Goal: Find specific page/section: Find specific page/section

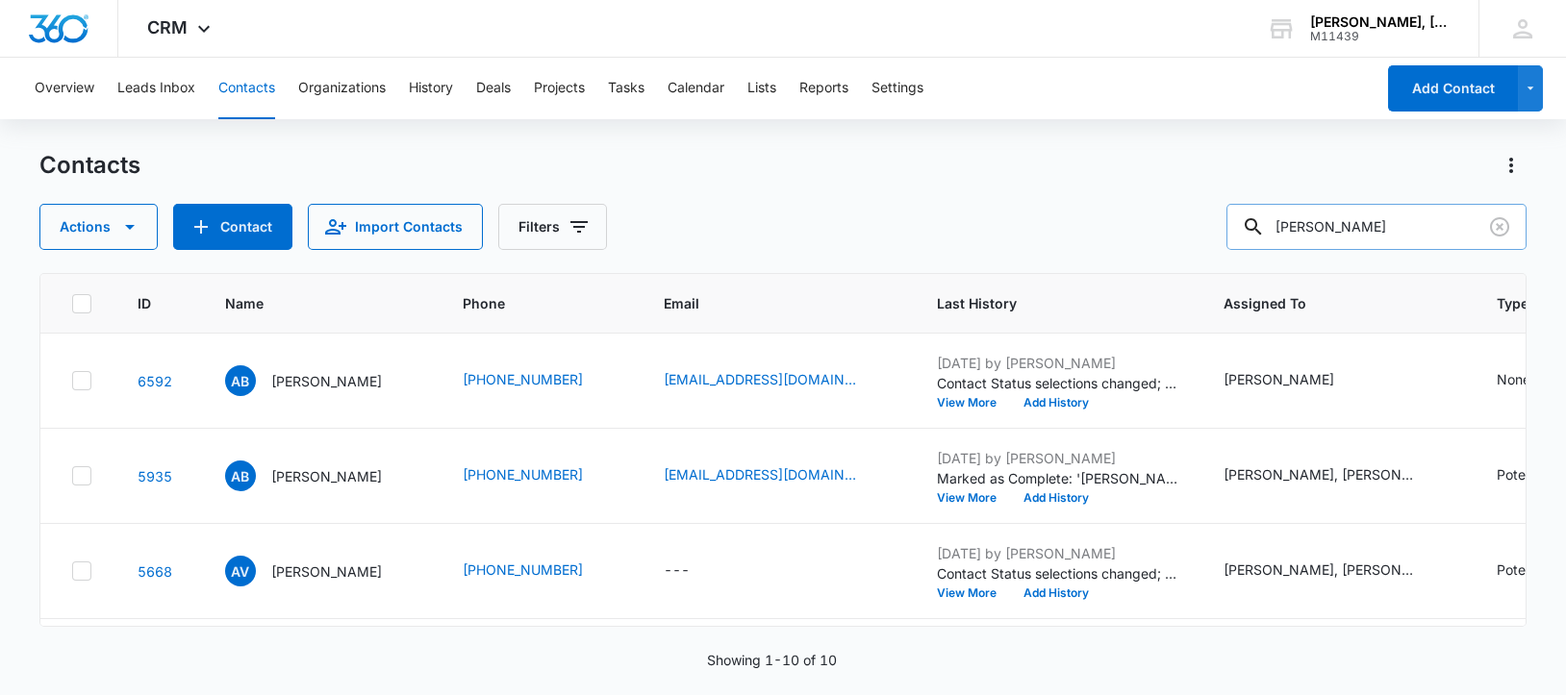
scroll to position [950, 0]
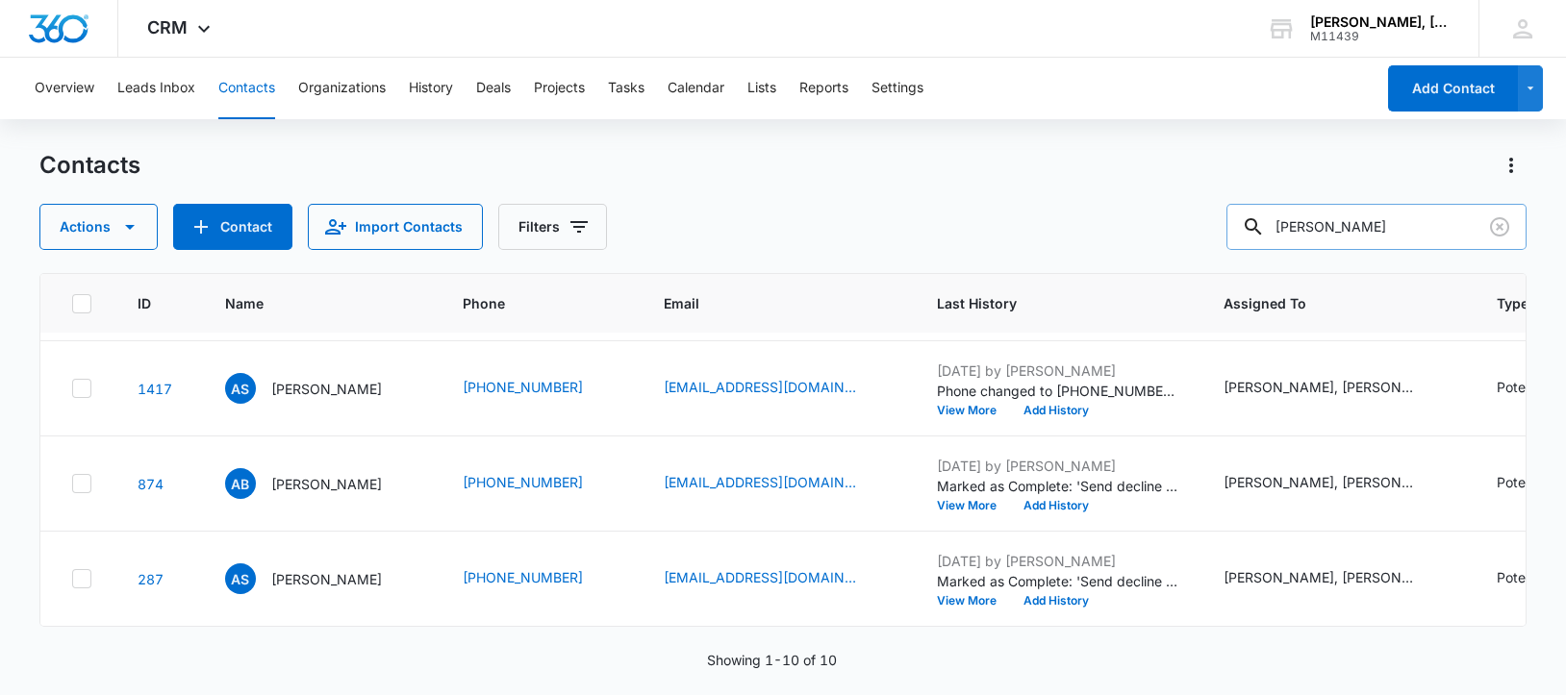
drag, startPoint x: 1389, startPoint y: 233, endPoint x: 1294, endPoint y: 240, distance: 95.5
click at [1294, 240] on input "[PERSON_NAME]" at bounding box center [1376, 227] width 300 height 46
paste input "[PERSON_NAME]"
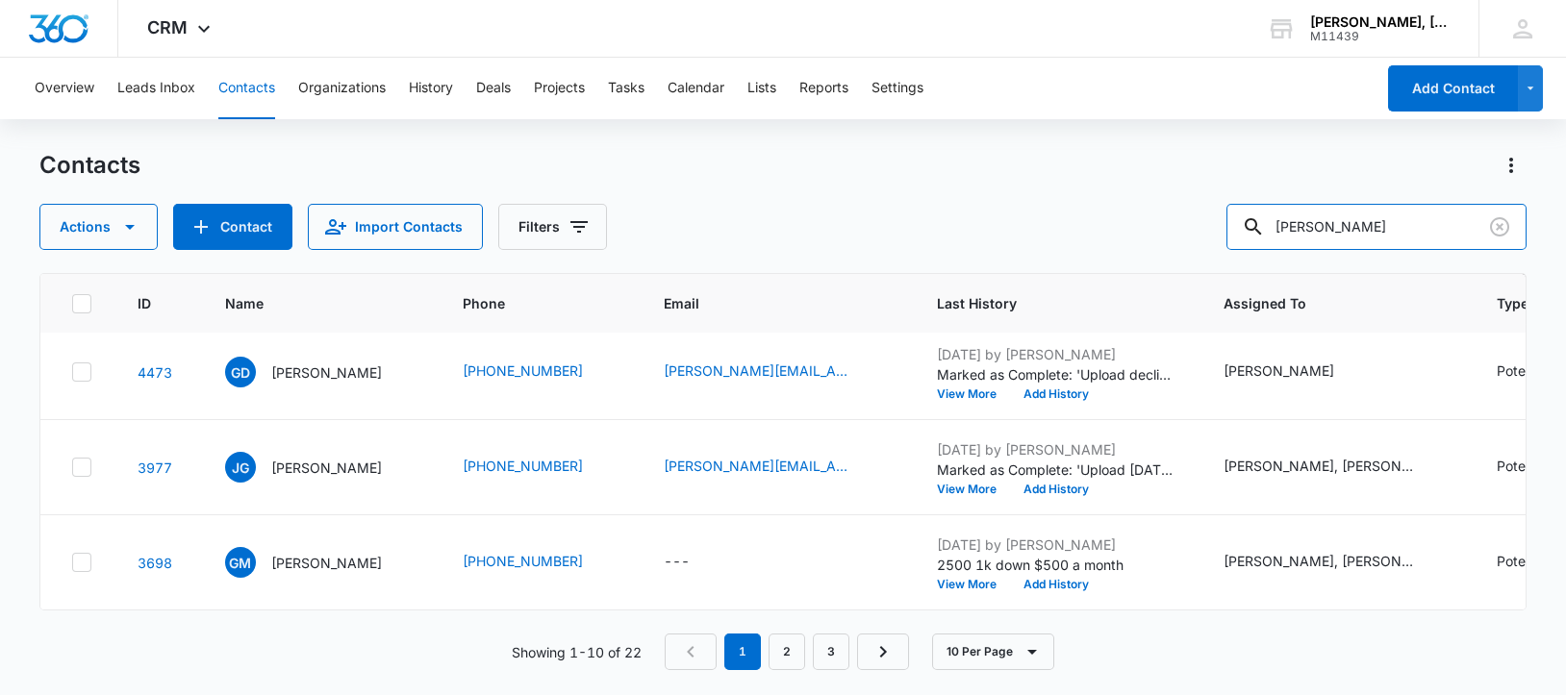
scroll to position [0, 0]
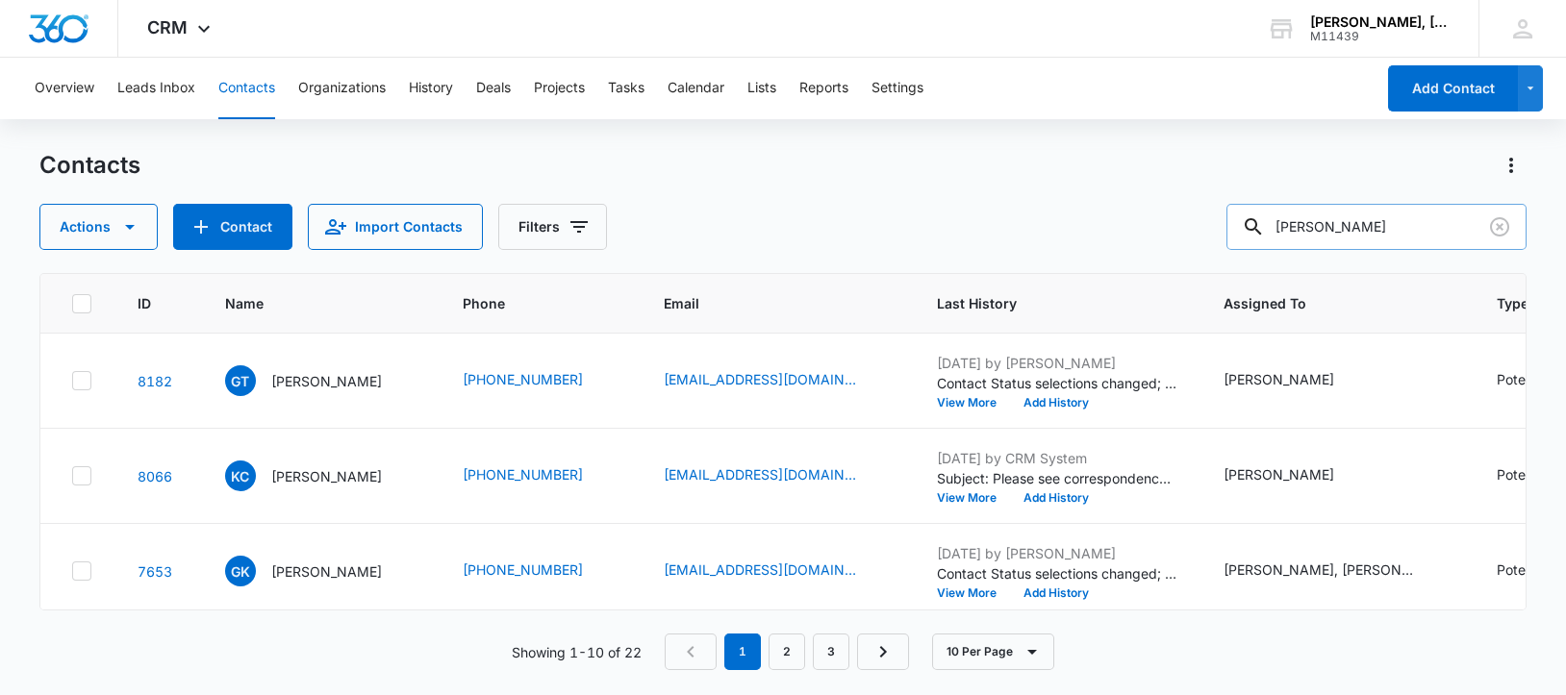
click at [1317, 233] on input "[PERSON_NAME]" at bounding box center [1376, 227] width 300 height 46
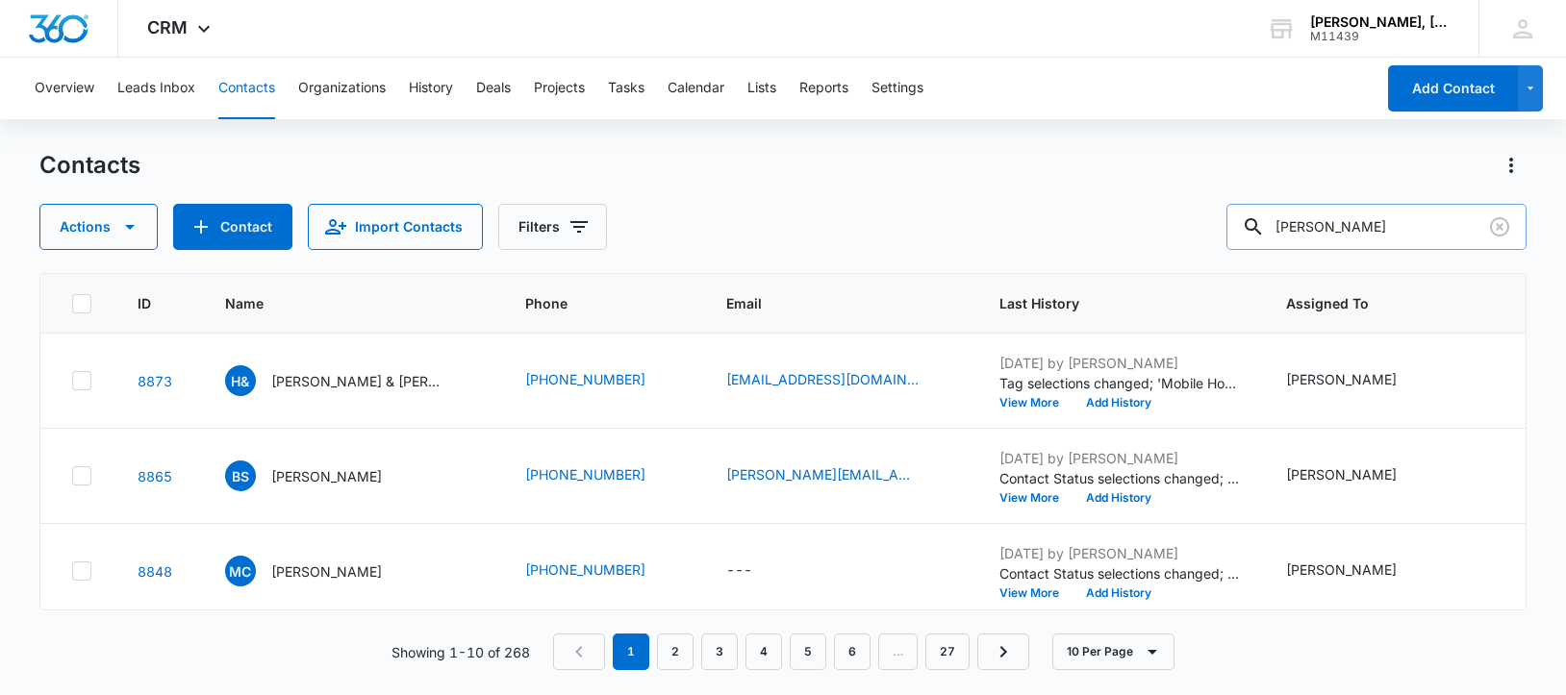
drag, startPoint x: 1309, startPoint y: 218, endPoint x: 1277, endPoint y: 223, distance: 33.1
click at [1277, 223] on div "[PERSON_NAME]" at bounding box center [1376, 227] width 300 height 46
paste input "[PERSON_NAME]"
type input "[PERSON_NAME]"
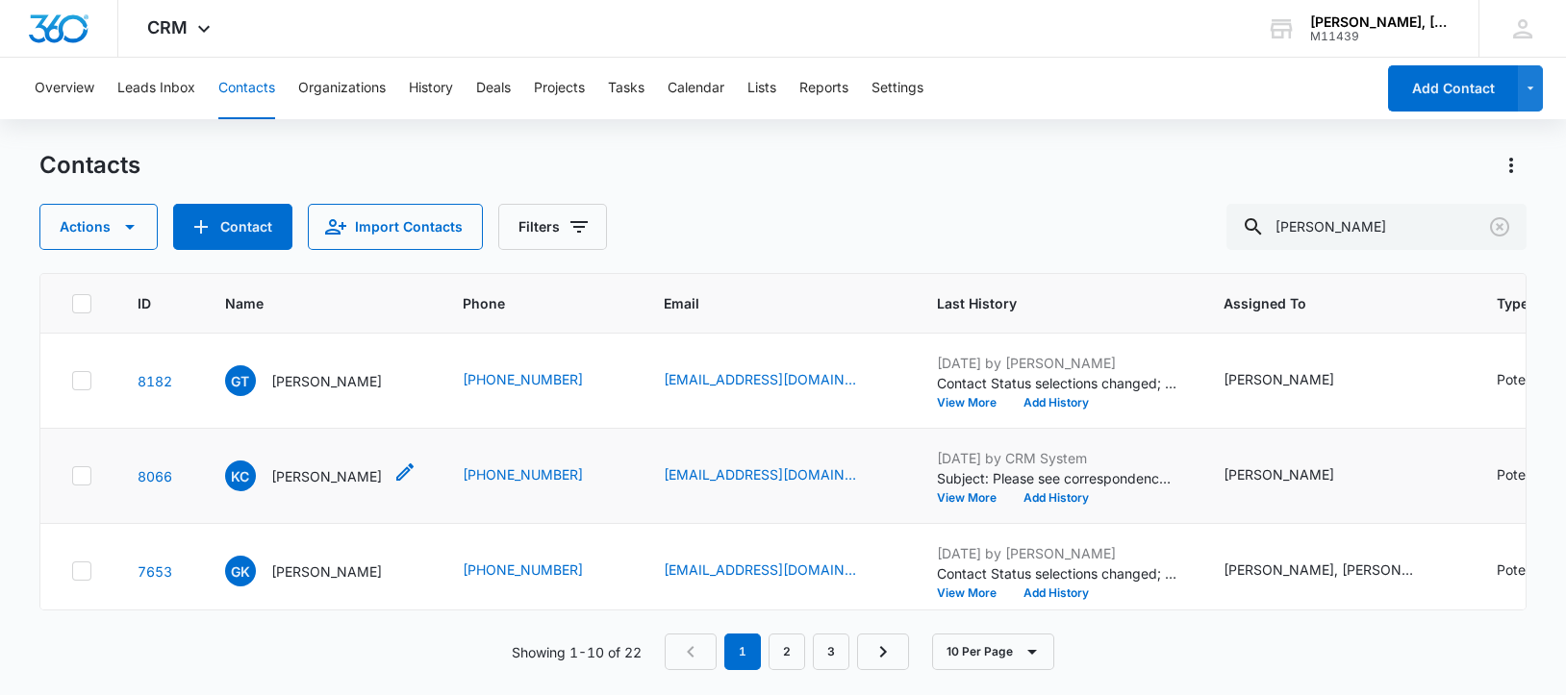
click at [314, 487] on p "[PERSON_NAME]" at bounding box center [326, 477] width 111 height 20
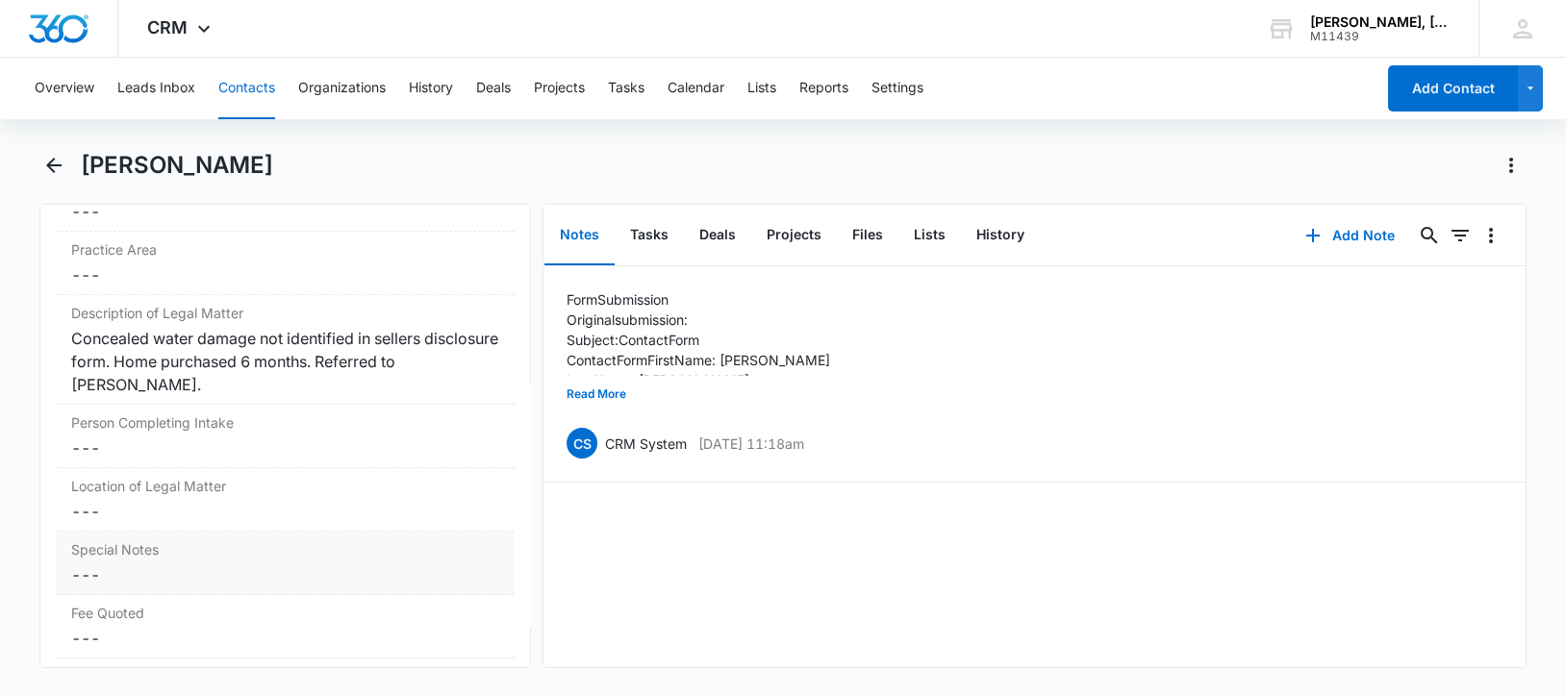
scroll to position [1562, 0]
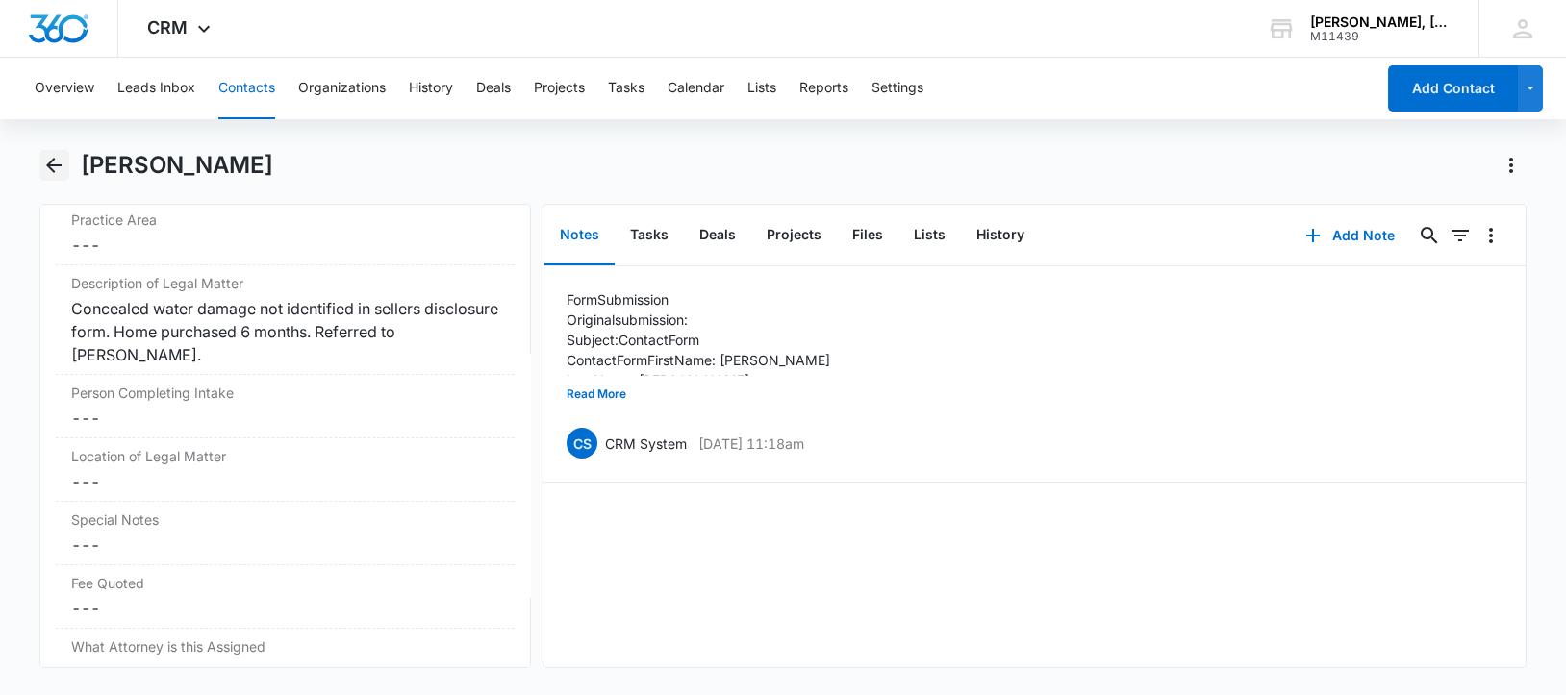
click at [49, 164] on icon "Back" at bounding box center [53, 165] width 15 height 15
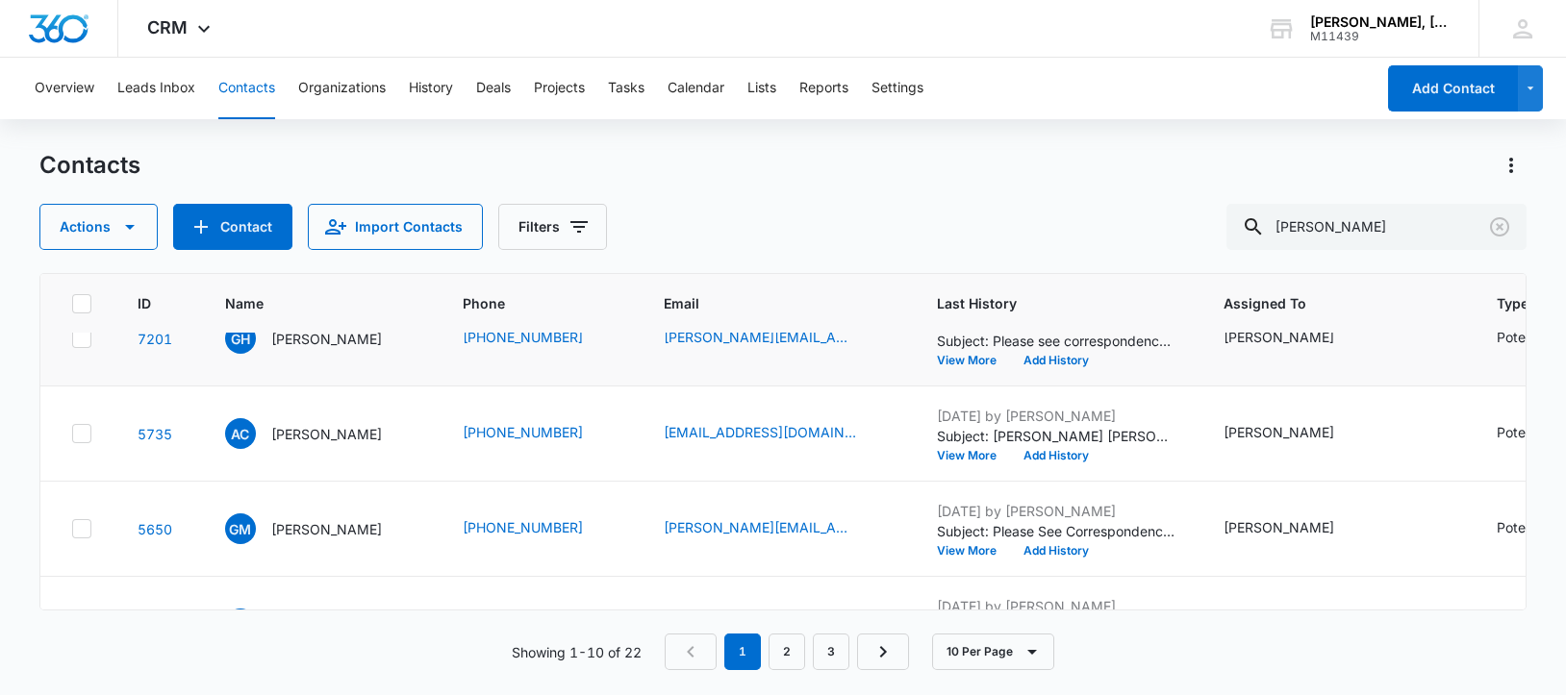
scroll to position [360, 0]
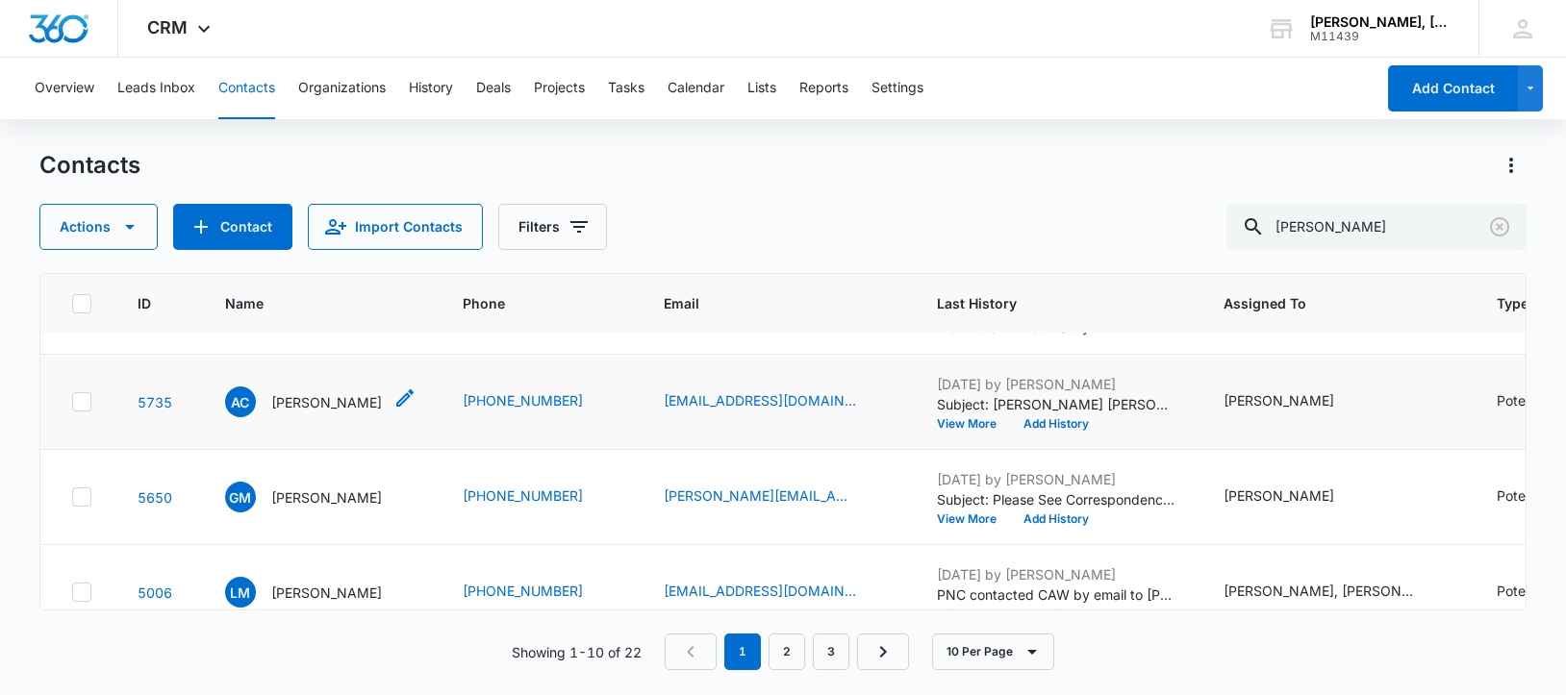
click at [320, 413] on p "[PERSON_NAME]" at bounding box center [326, 402] width 111 height 20
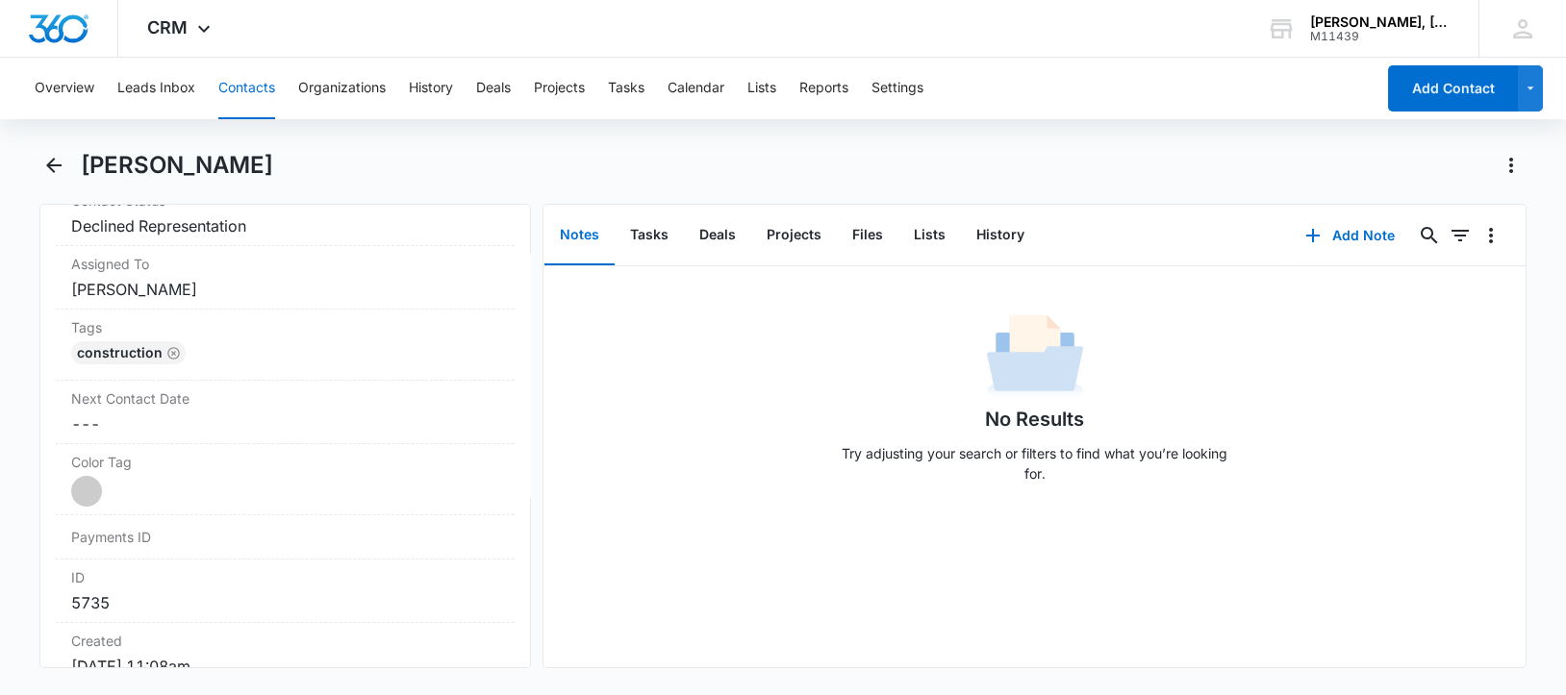
scroll to position [574, 0]
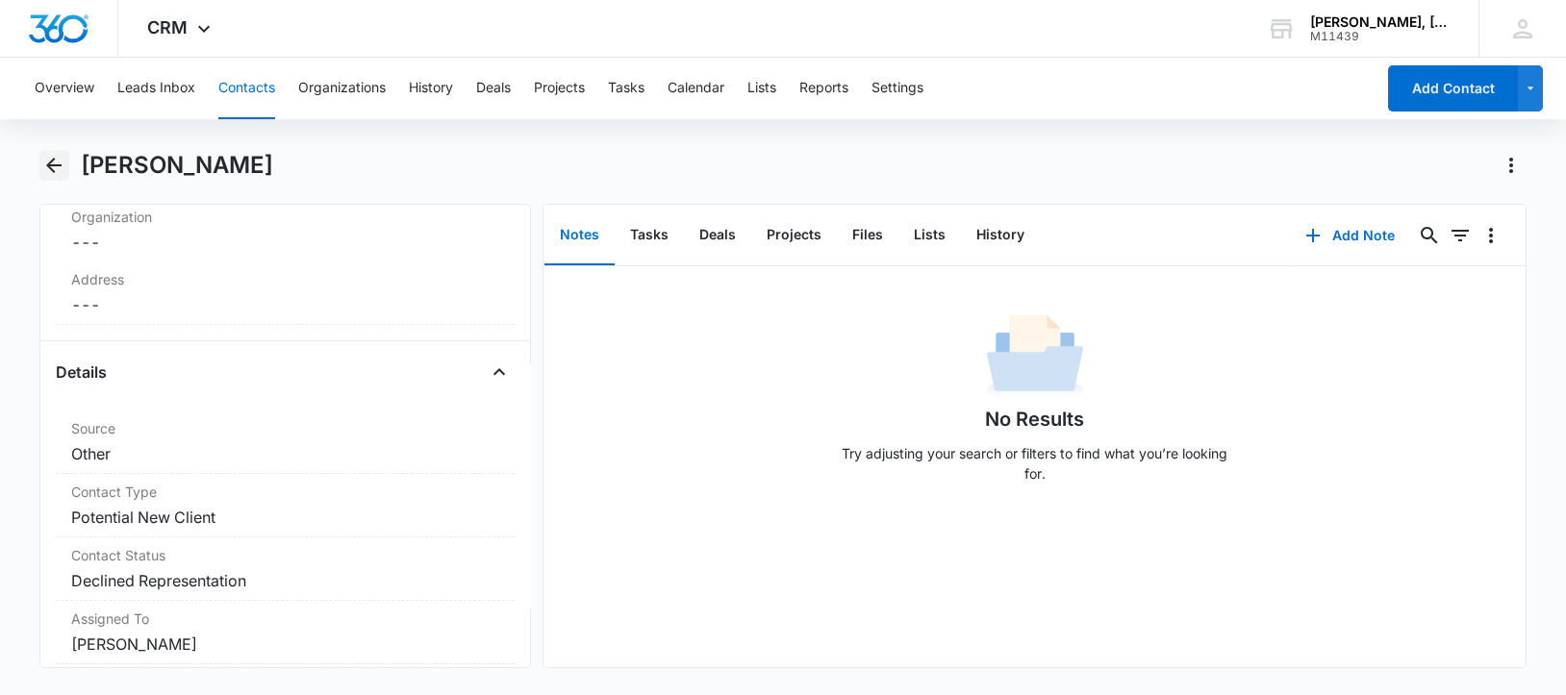
click at [56, 164] on icon "Back" at bounding box center [53, 165] width 23 height 23
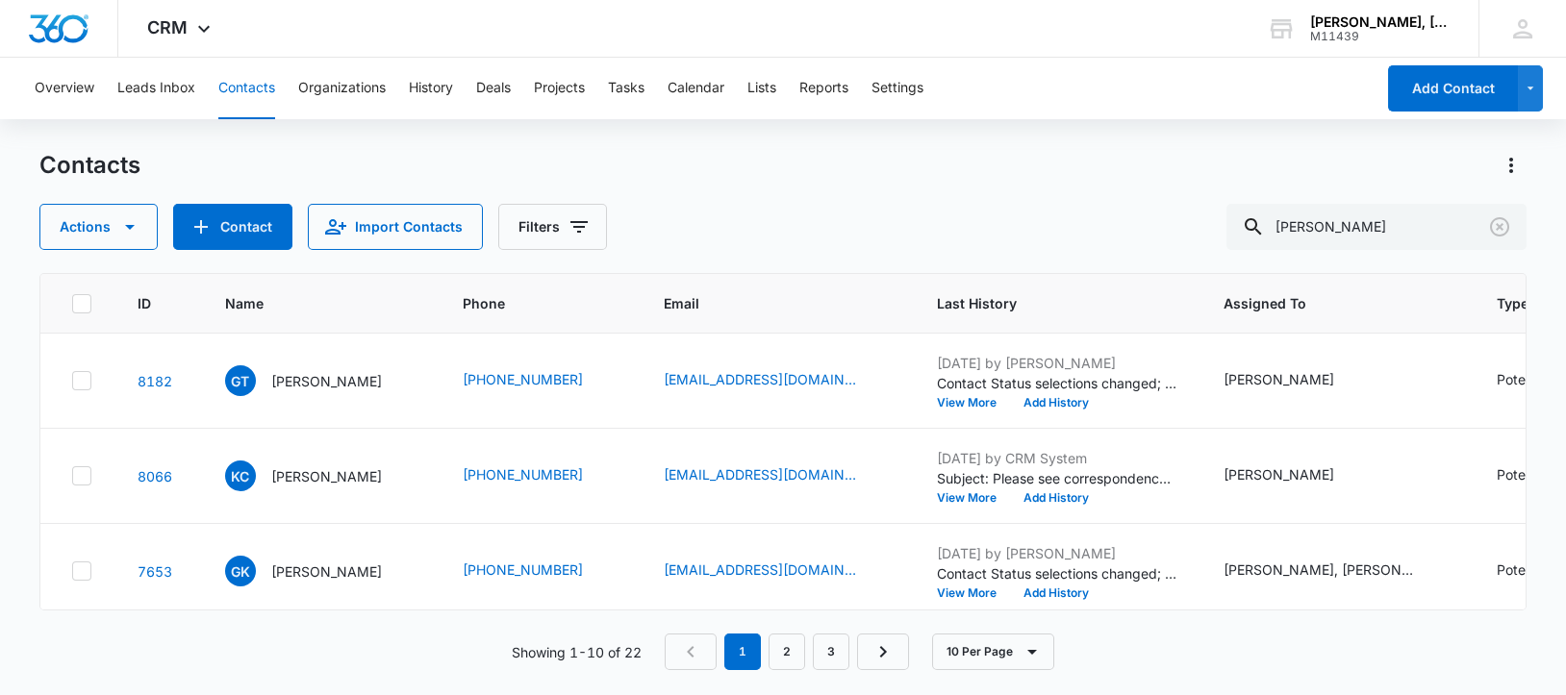
scroll to position [360, 0]
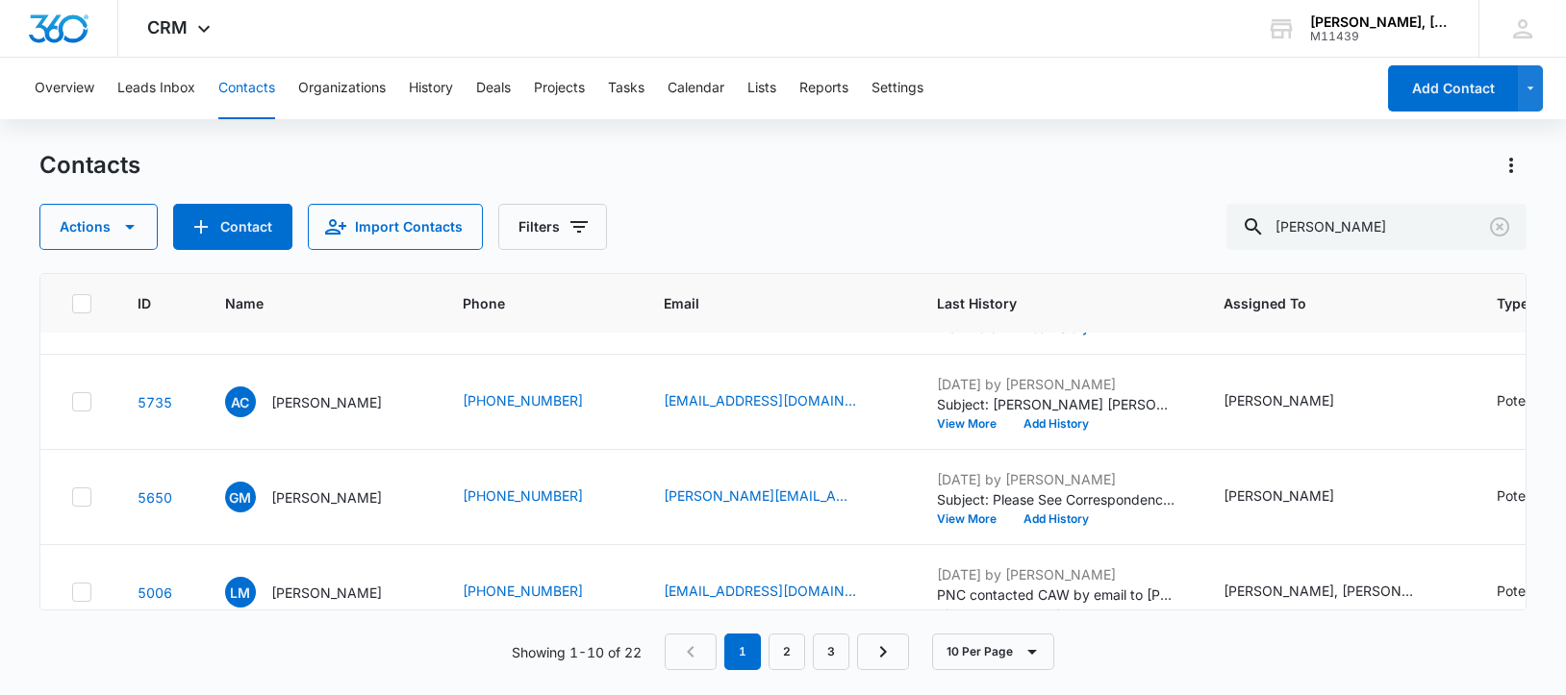
click at [980, 430] on button "View More" at bounding box center [973, 424] width 73 height 12
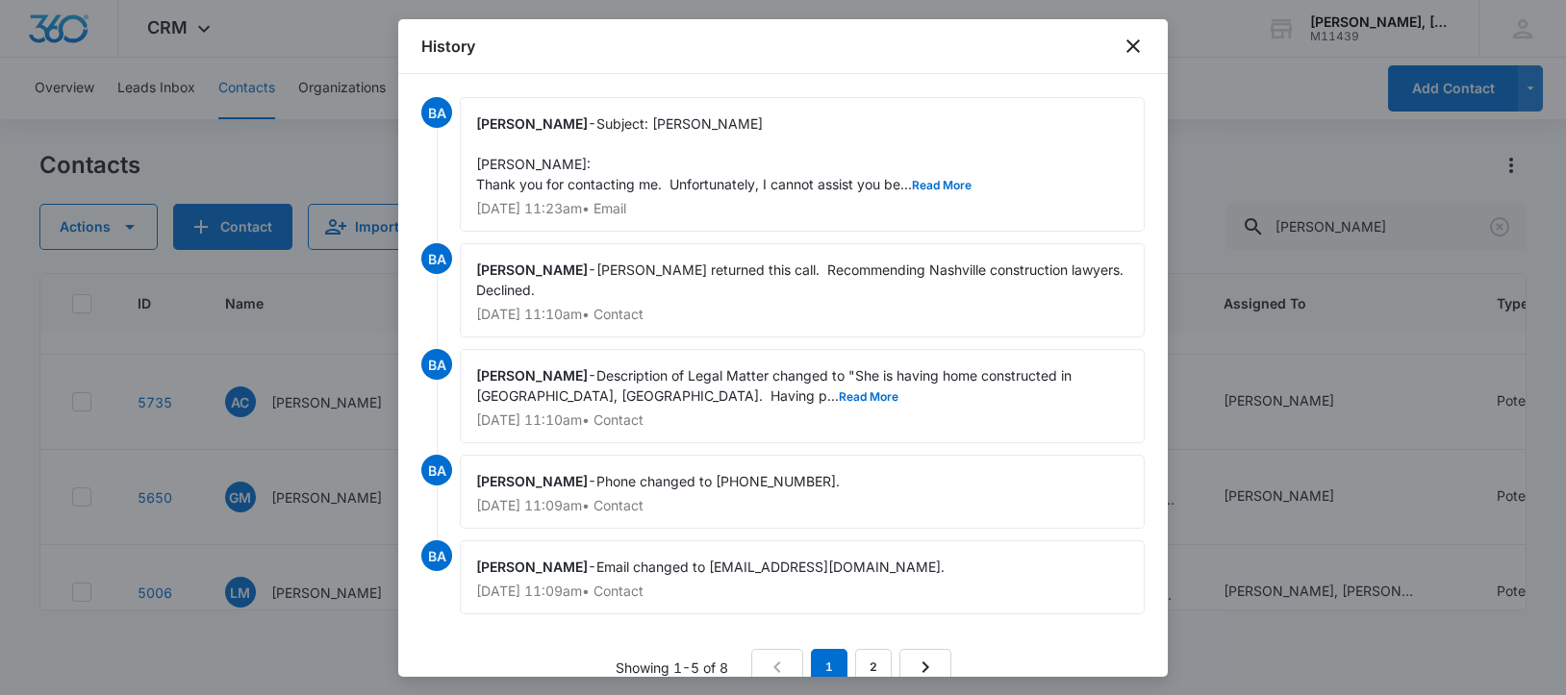
scroll to position [10, 0]
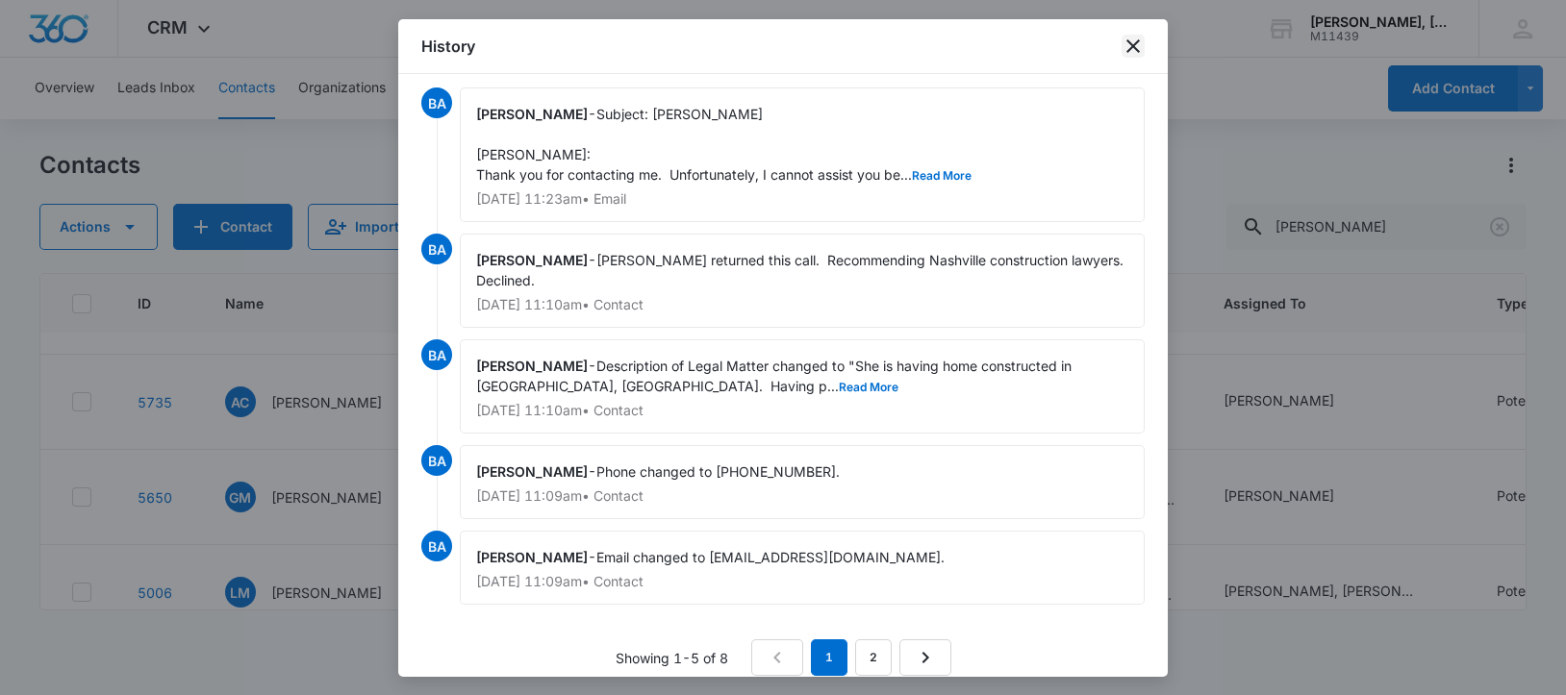
click at [1132, 45] on icon "close" at bounding box center [1132, 45] width 13 height 13
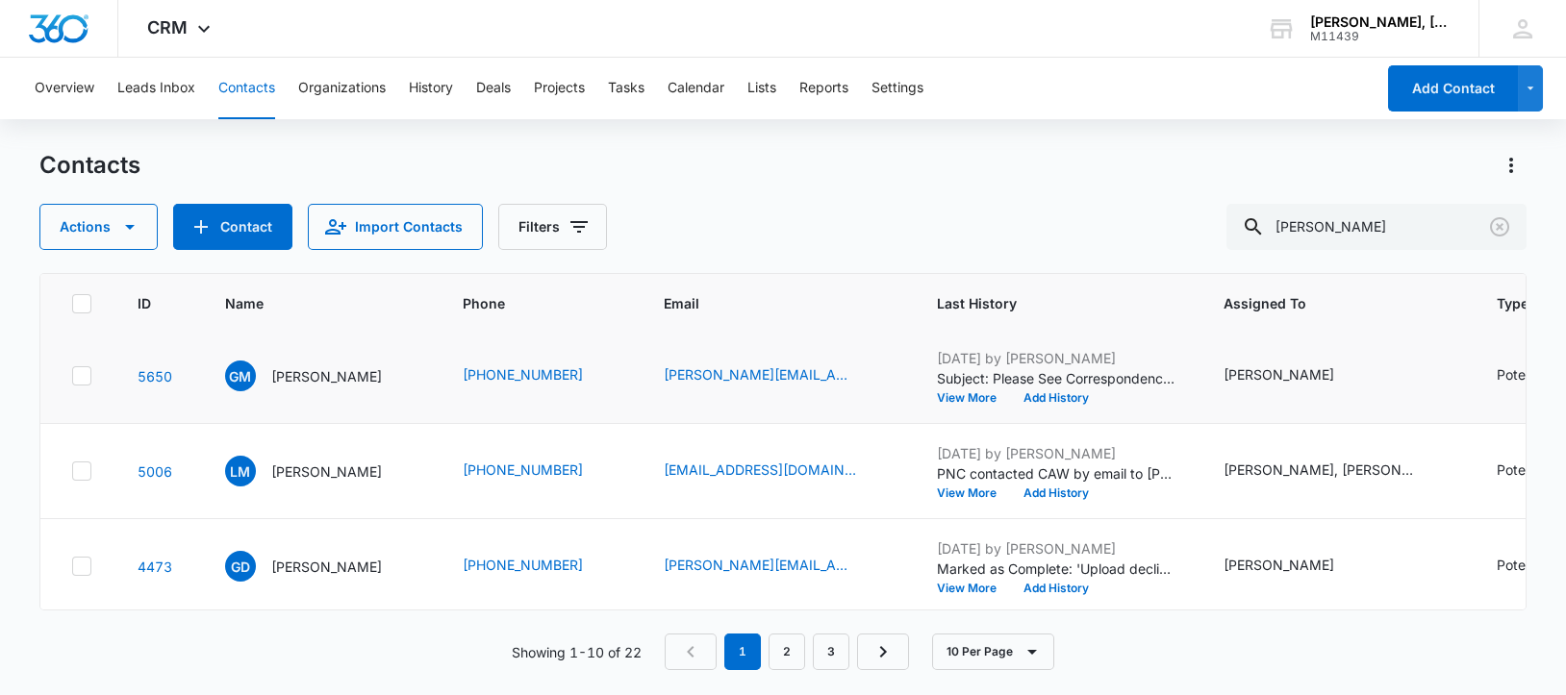
scroll to position [600, 0]
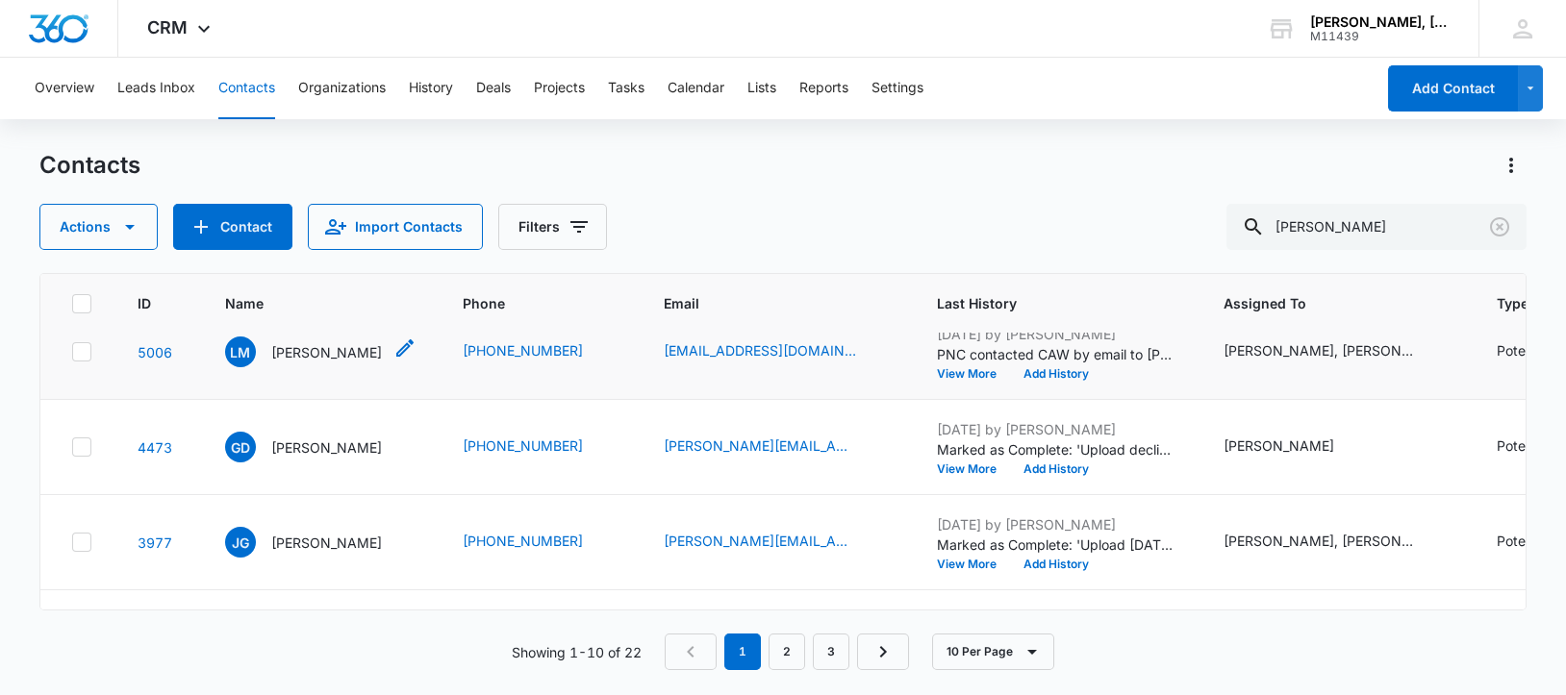
click at [316, 363] on p "[PERSON_NAME]" at bounding box center [326, 352] width 111 height 20
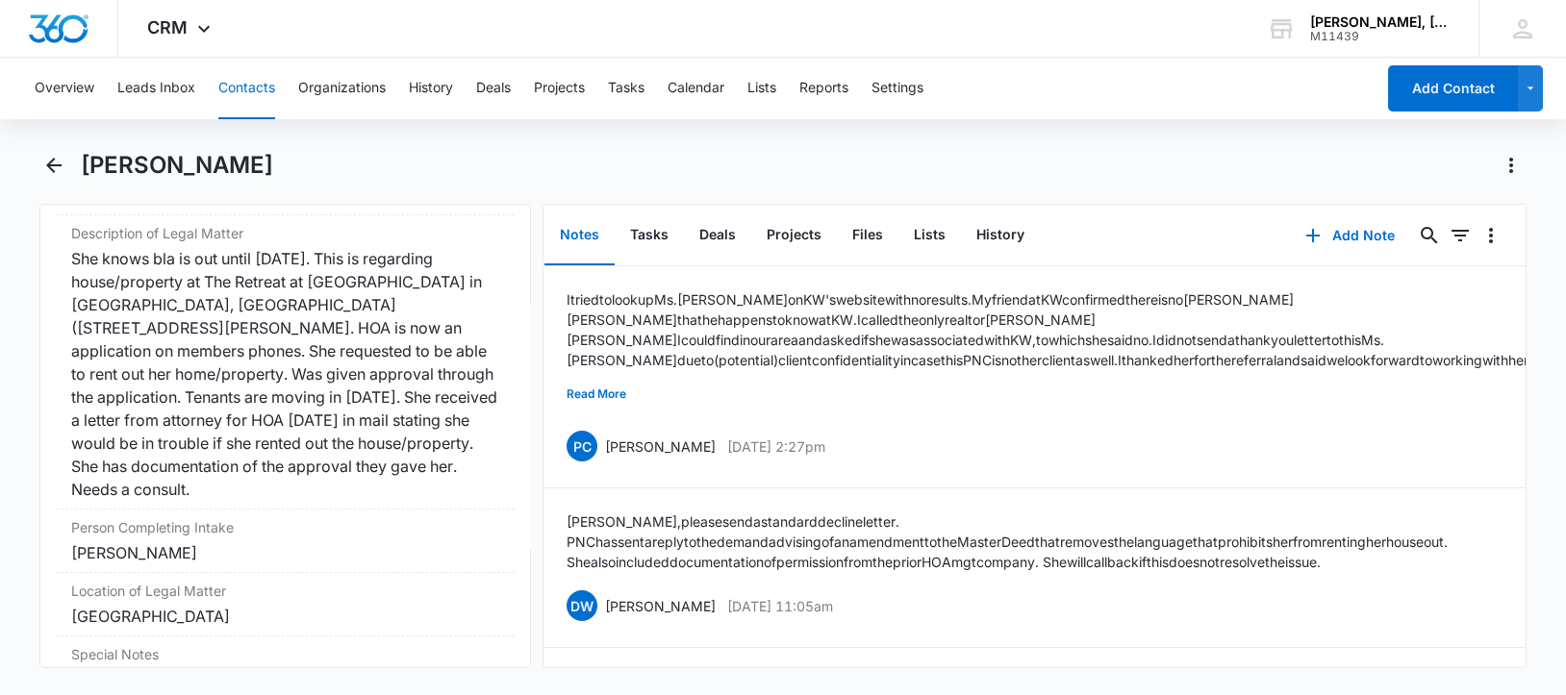
scroll to position [1577, 0]
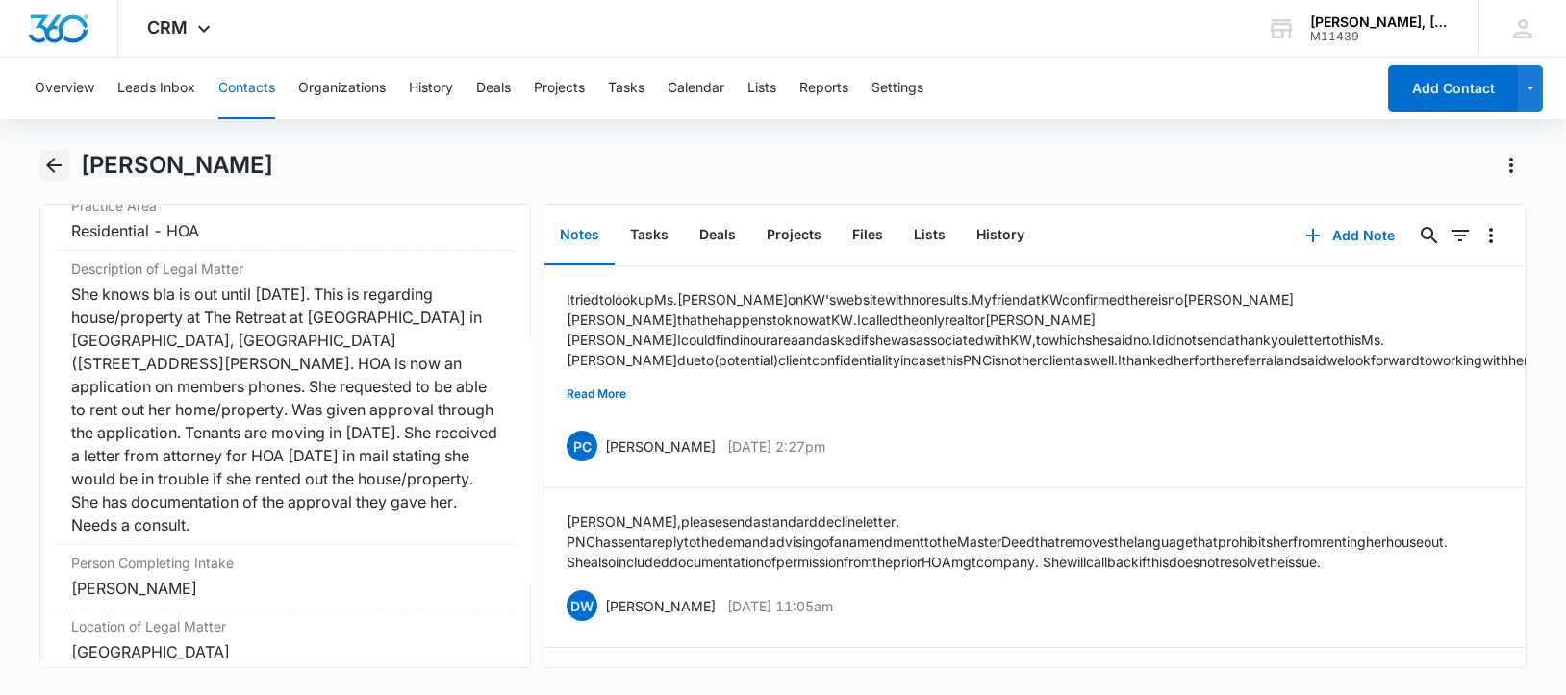
click at [51, 164] on icon "Back" at bounding box center [53, 165] width 15 height 15
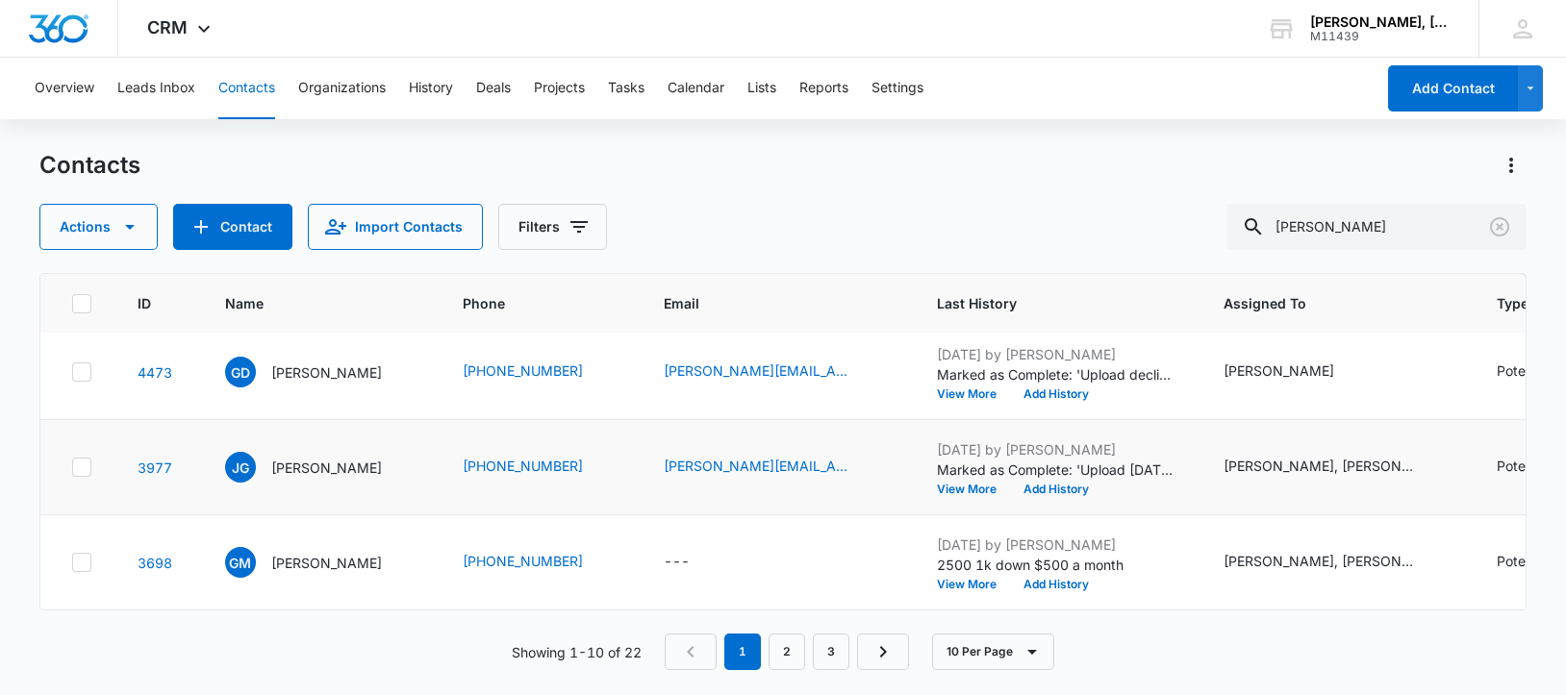
scroll to position [881, 0]
click at [790, 649] on link "2" at bounding box center [787, 652] width 37 height 37
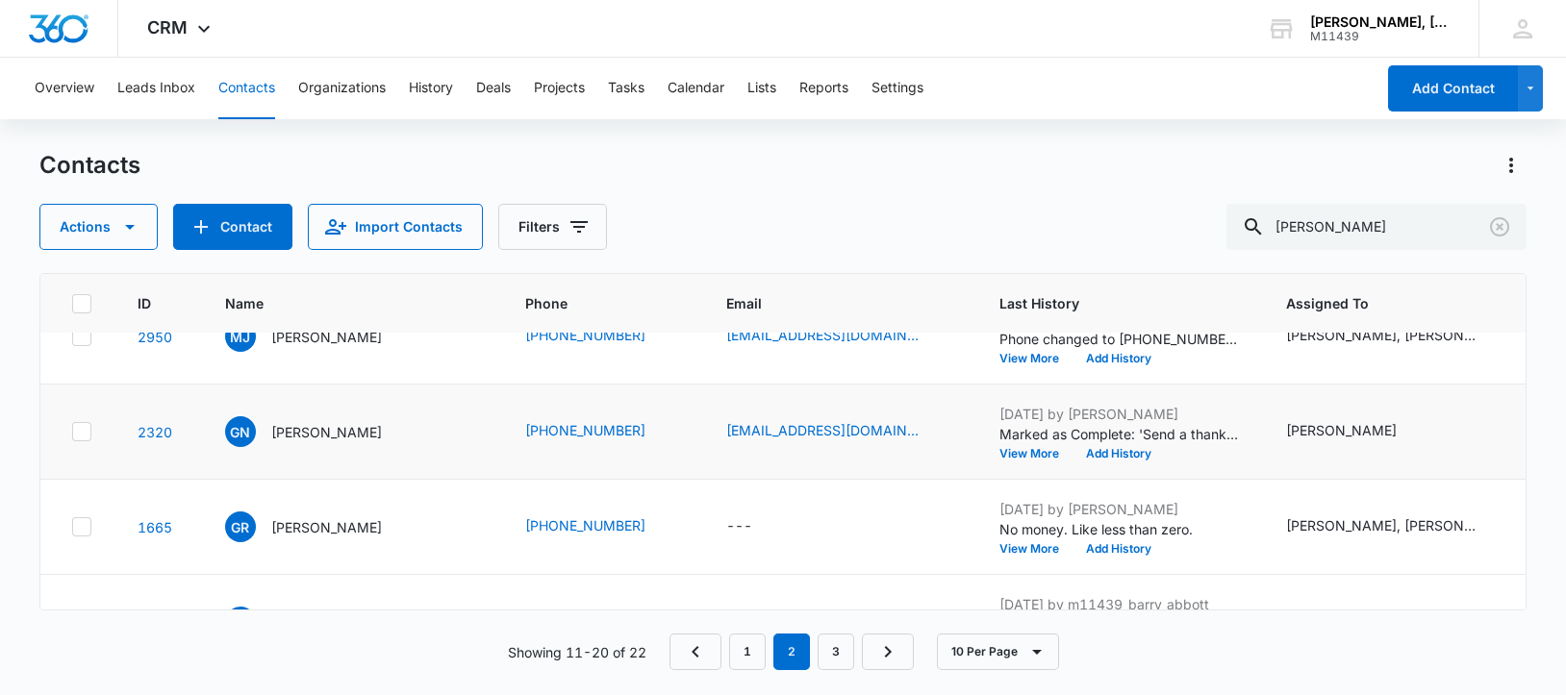
scroll to position [360, 0]
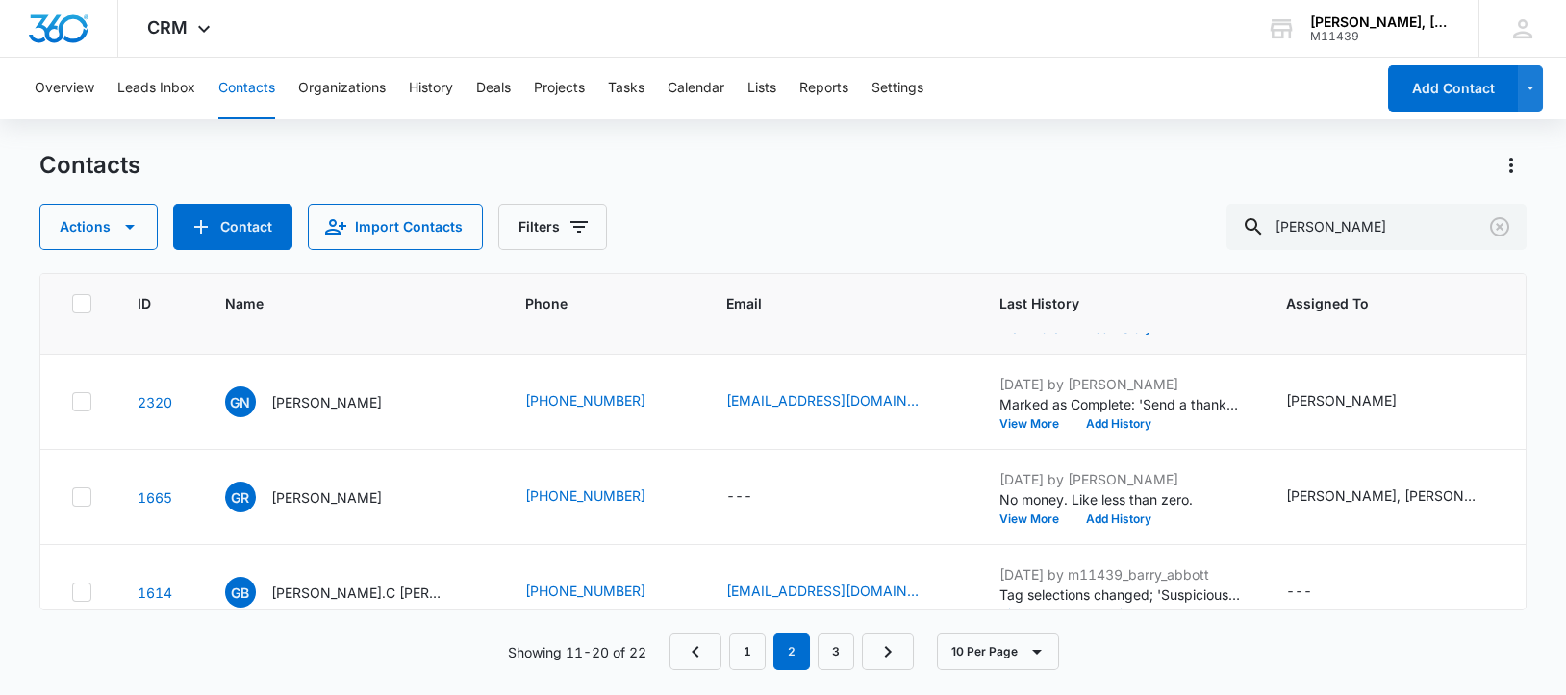
click at [291, 317] on p "[PERSON_NAME]" at bounding box center [326, 307] width 111 height 20
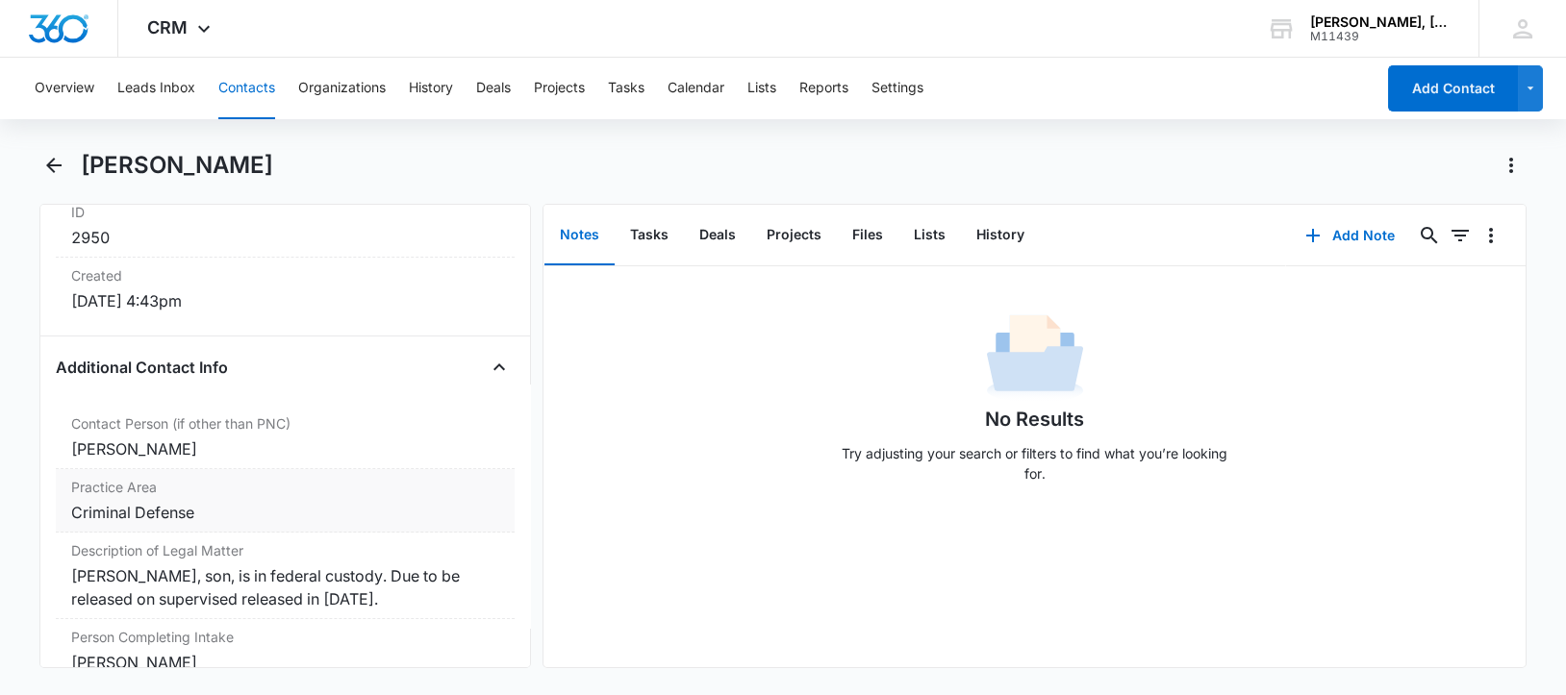
scroll to position [1443, 0]
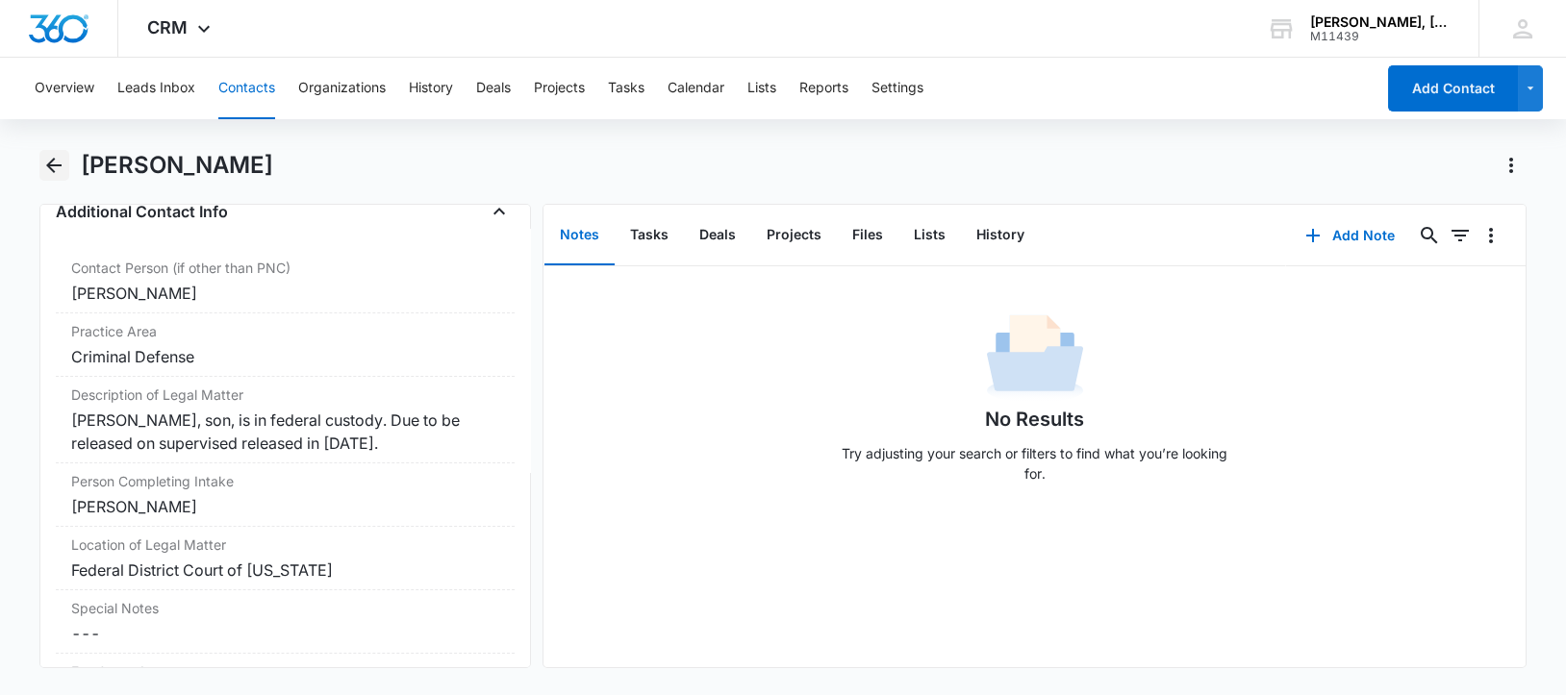
click at [49, 169] on icon "Back" at bounding box center [53, 165] width 23 height 23
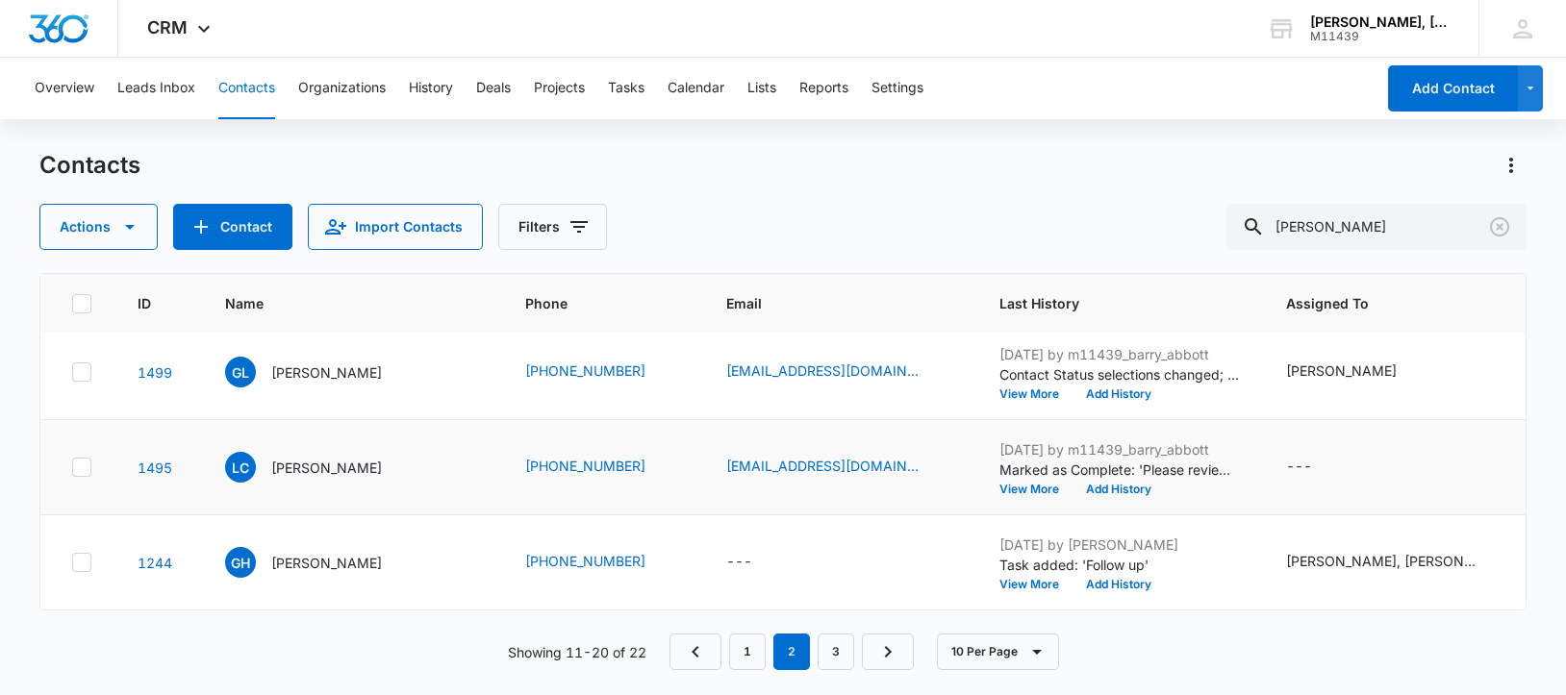
scroll to position [906, 0]
click at [314, 458] on p "[PERSON_NAME]" at bounding box center [326, 468] width 111 height 20
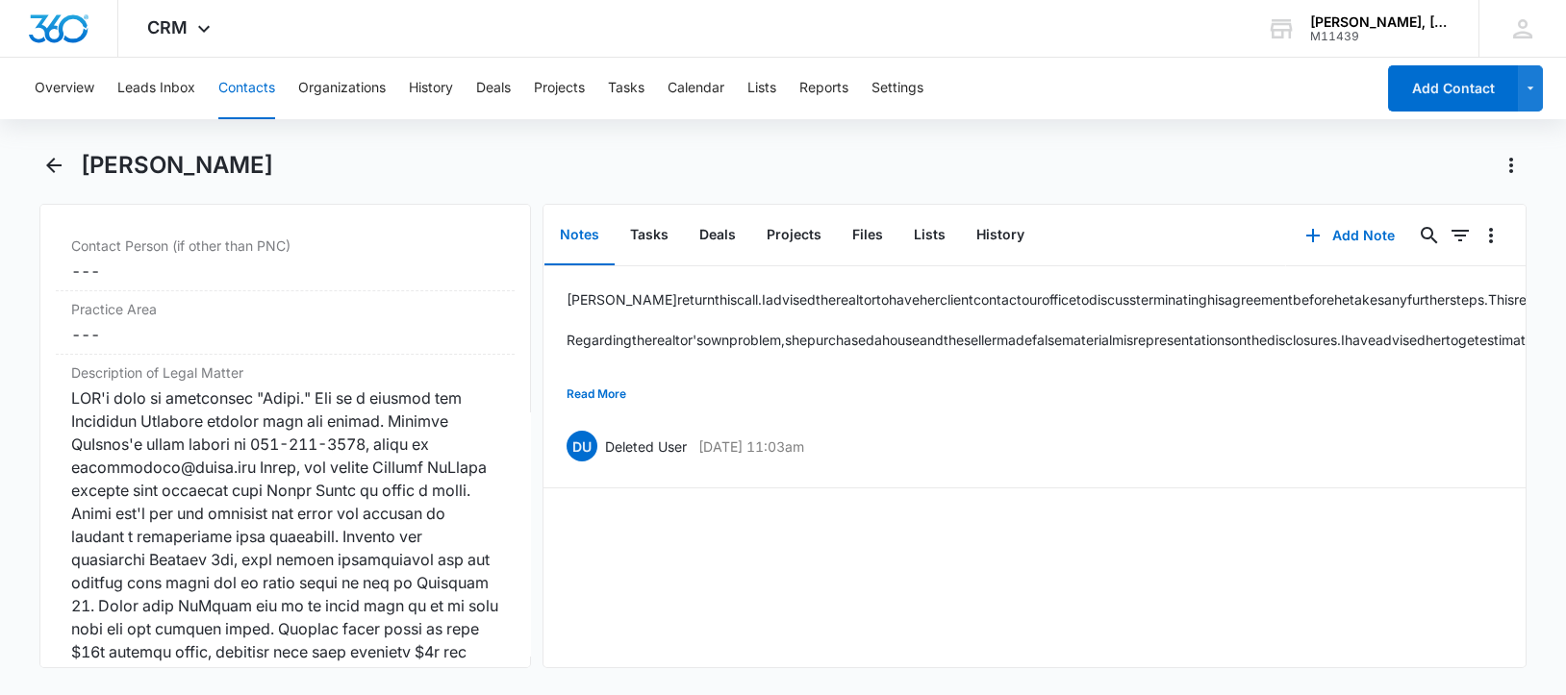
scroll to position [1562, 0]
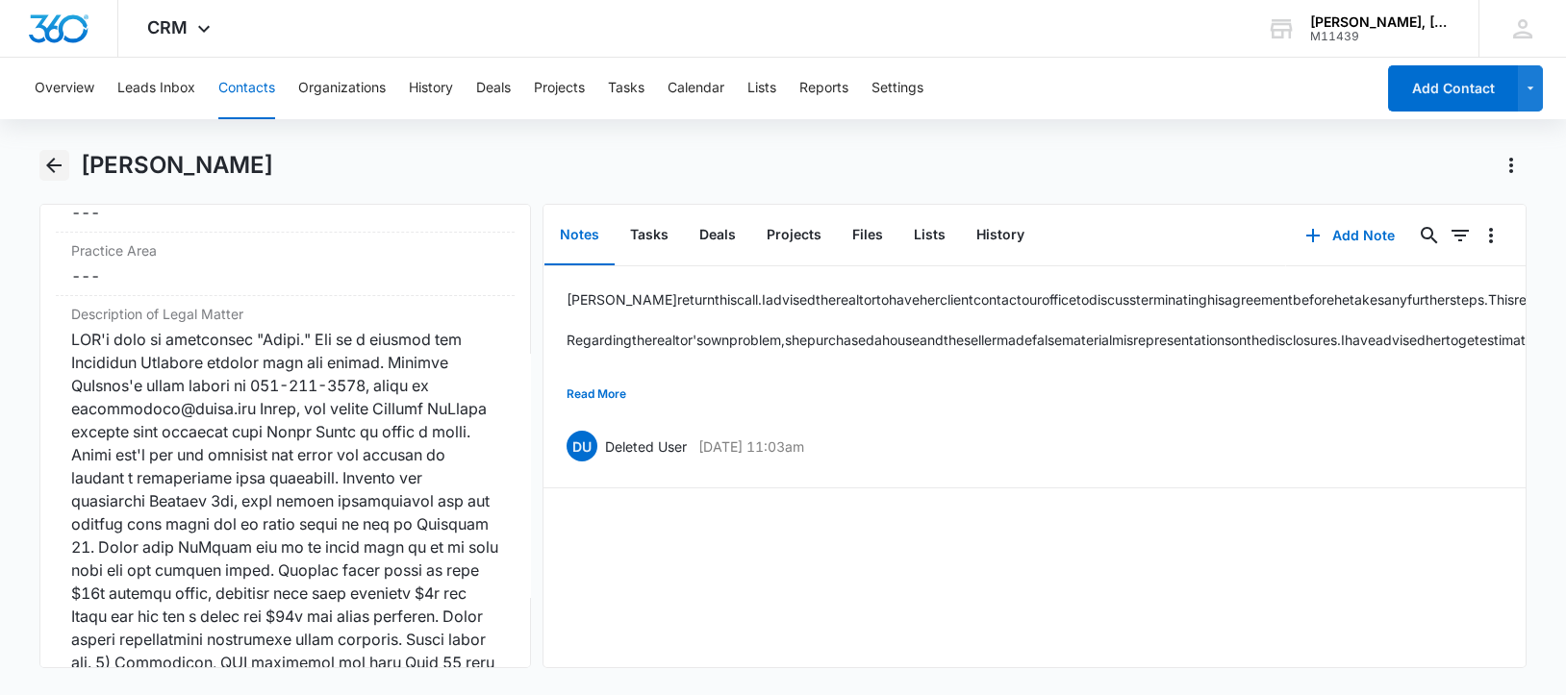
click at [57, 158] on icon "Back" at bounding box center [53, 165] width 23 height 23
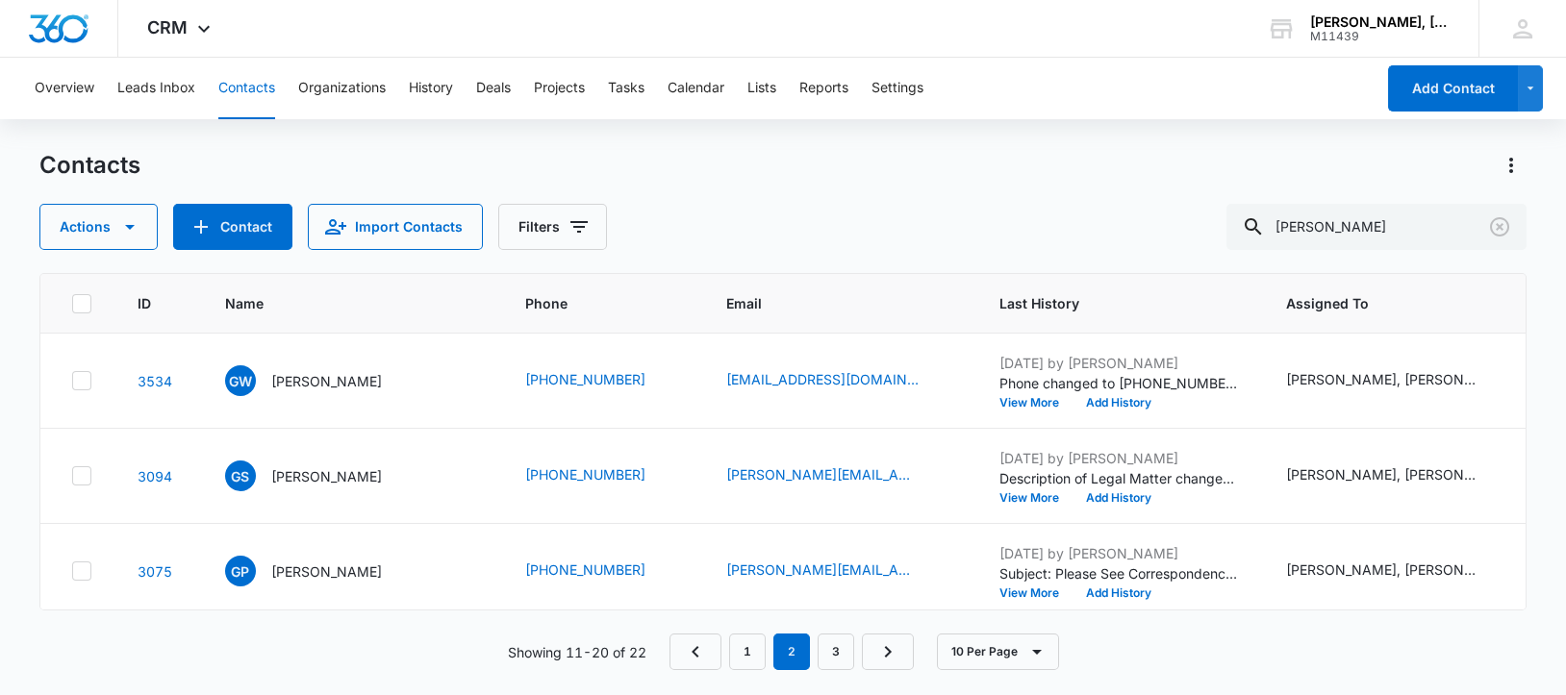
scroll to position [906, 0]
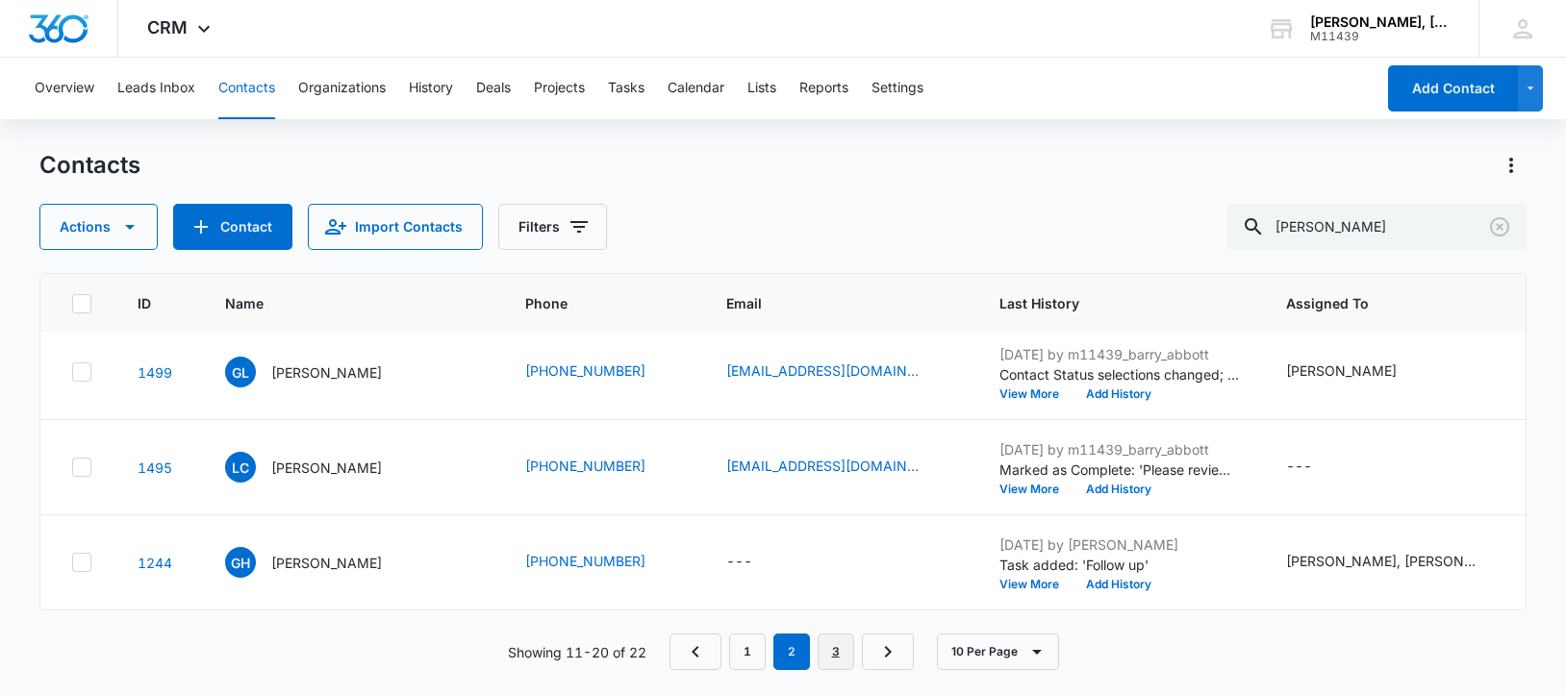
click at [837, 651] on link "3" at bounding box center [836, 652] width 37 height 37
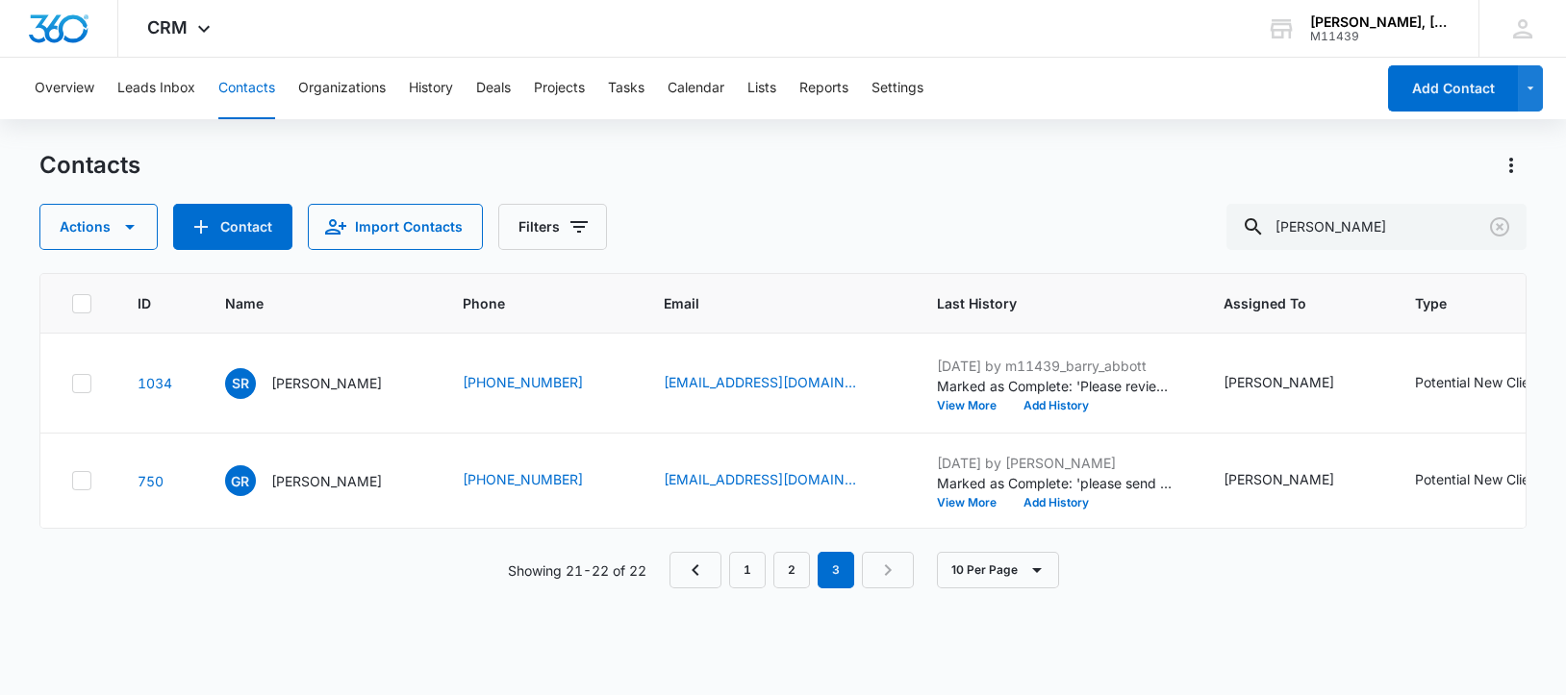
scroll to position [0, 0]
click at [306, 391] on p "[PERSON_NAME]" at bounding box center [326, 383] width 111 height 20
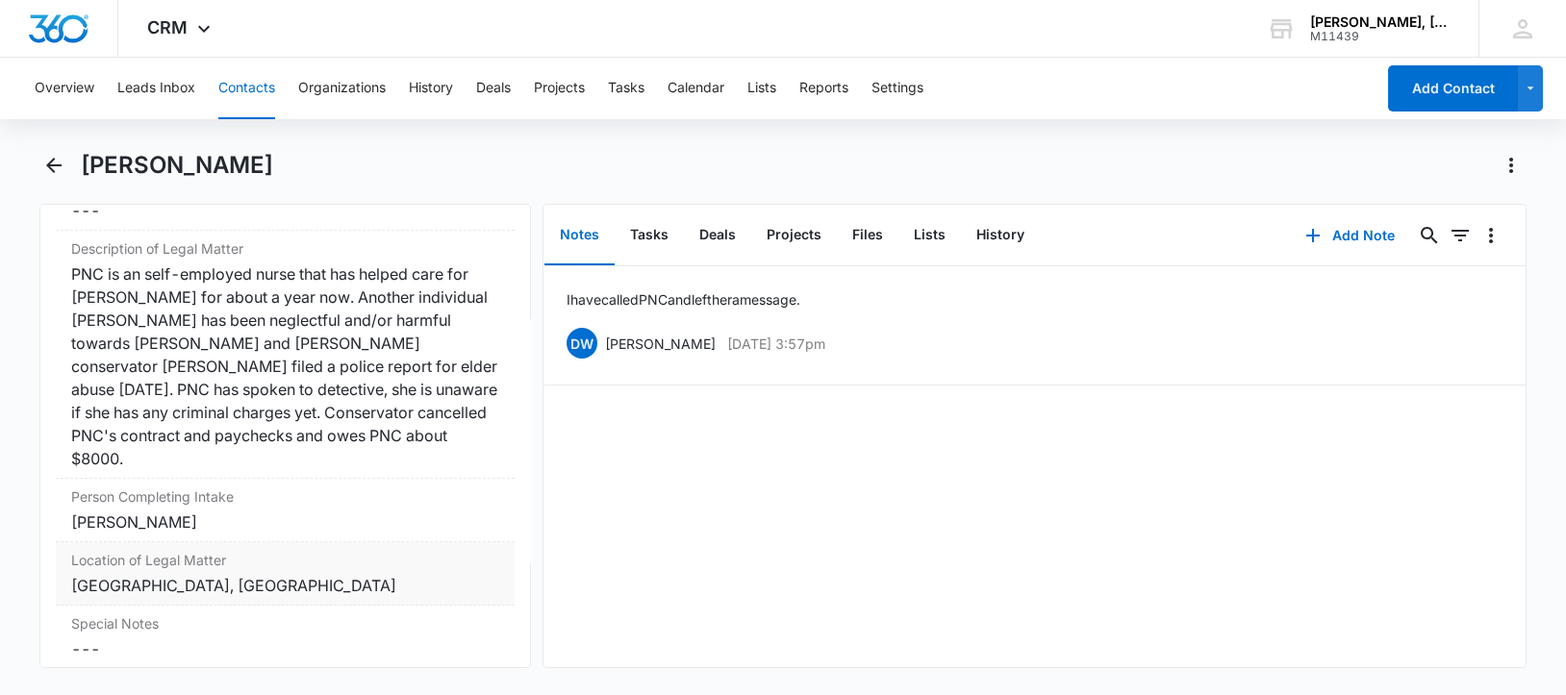
scroll to position [1562, 0]
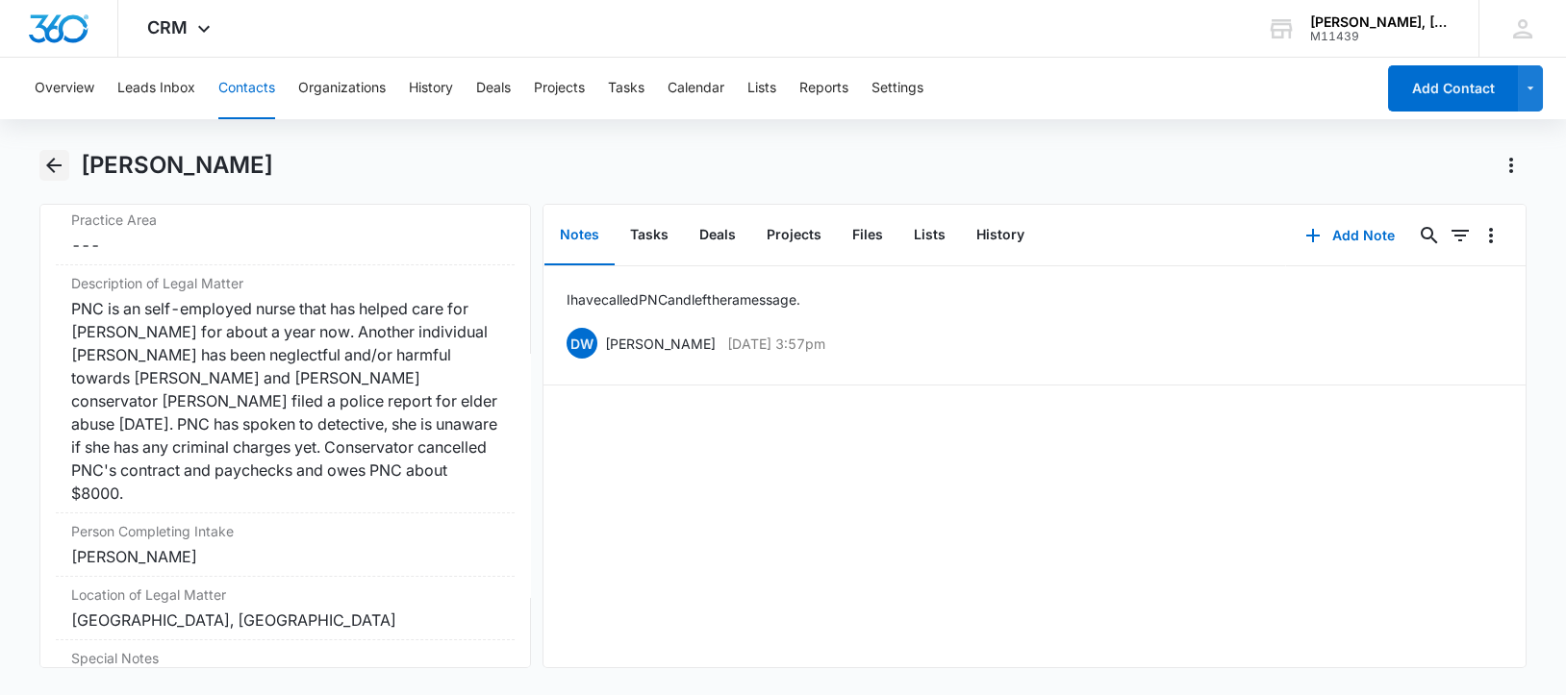
click at [55, 164] on icon "Back" at bounding box center [53, 165] width 15 height 15
